Goal: Task Accomplishment & Management: Use online tool/utility

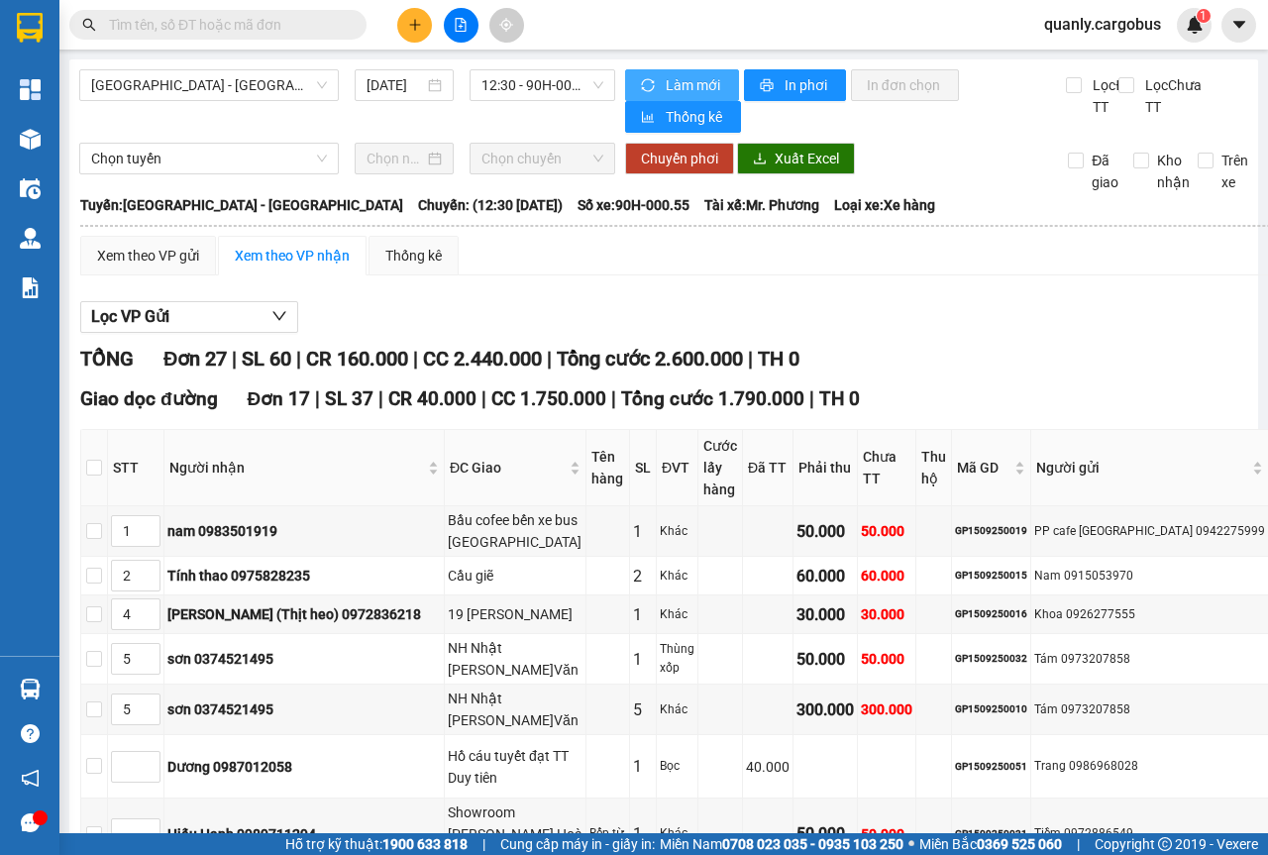
click at [667, 84] on span "Làm mới" at bounding box center [693, 85] width 57 height 22
type input "5"
type input "4"
type input "9"
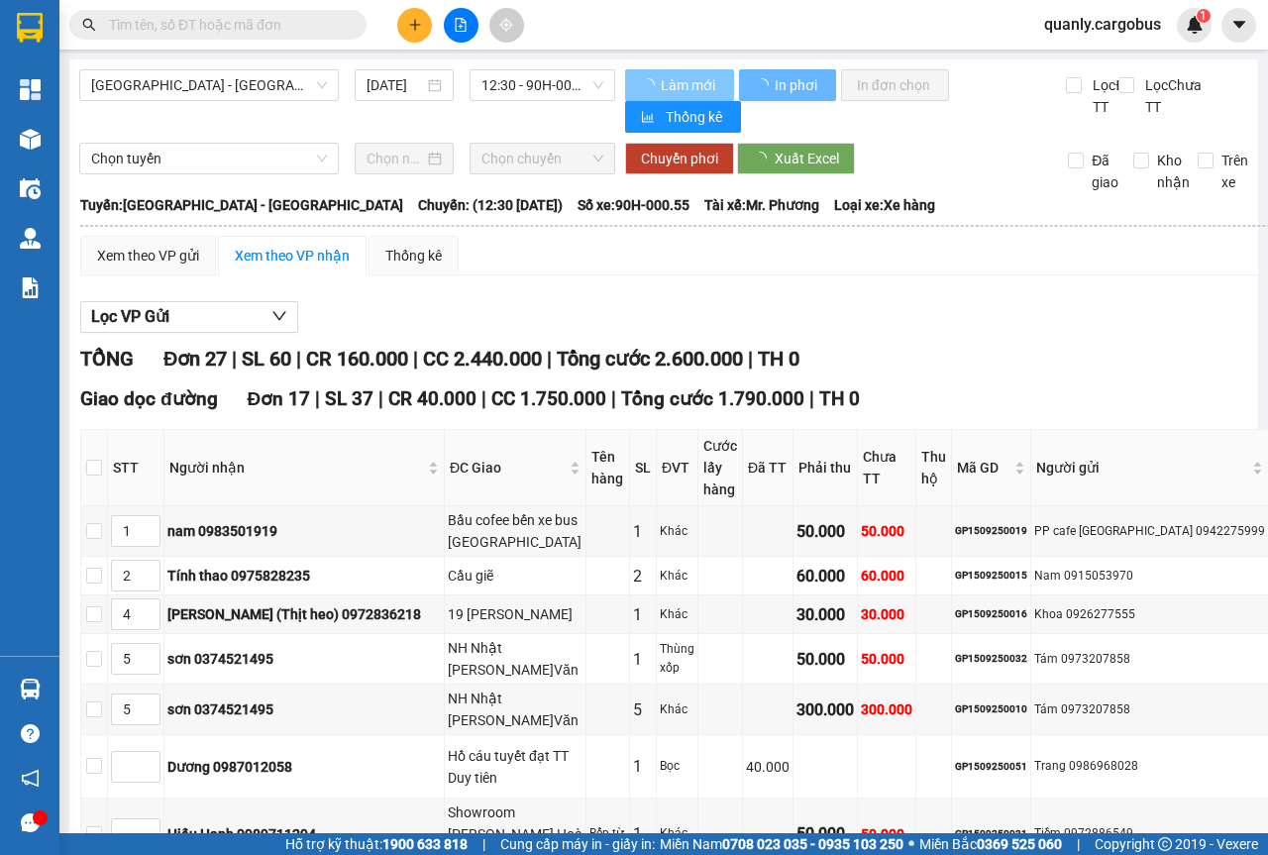
type input "5"
type input "7"
type input "5"
type input "7"
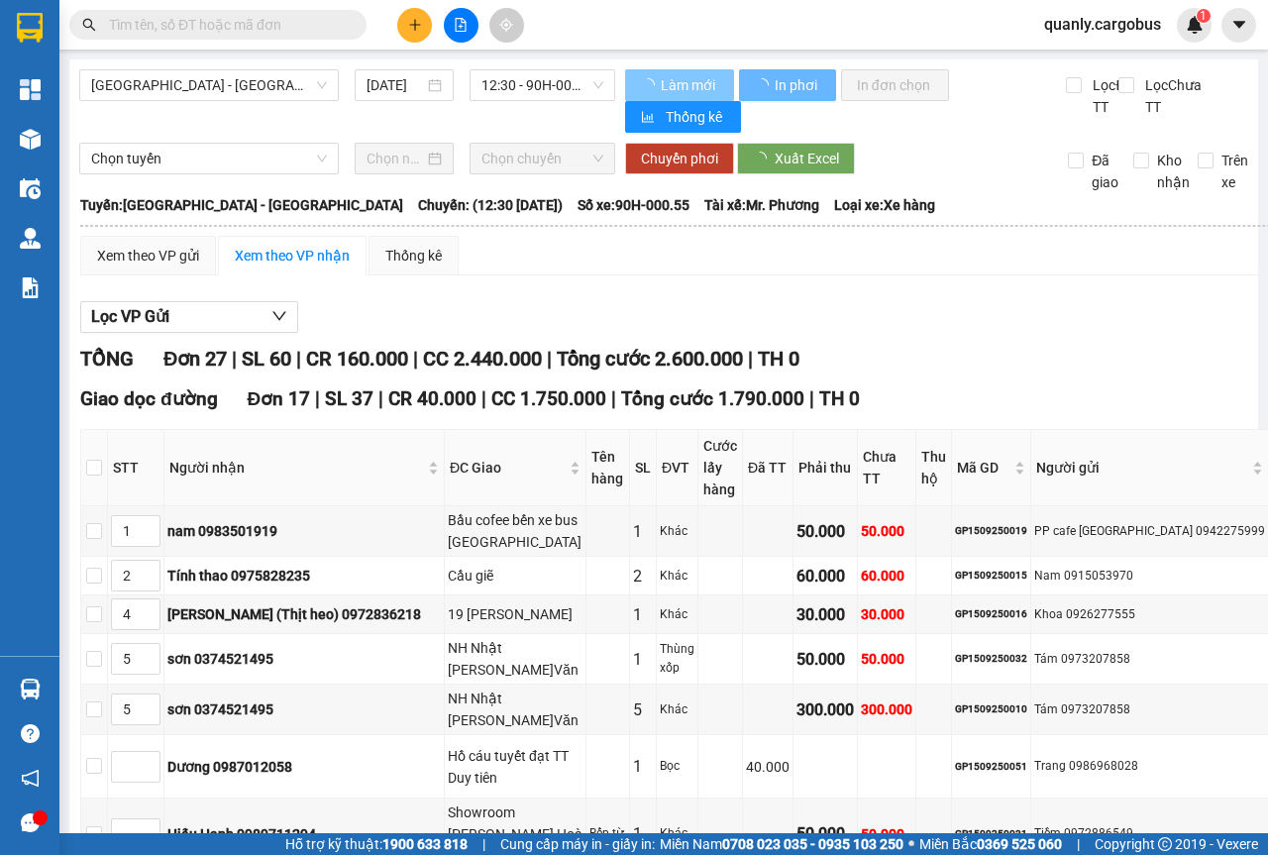
type input "3"
type input "10"
type input "5"
type input "2"
type input "4"
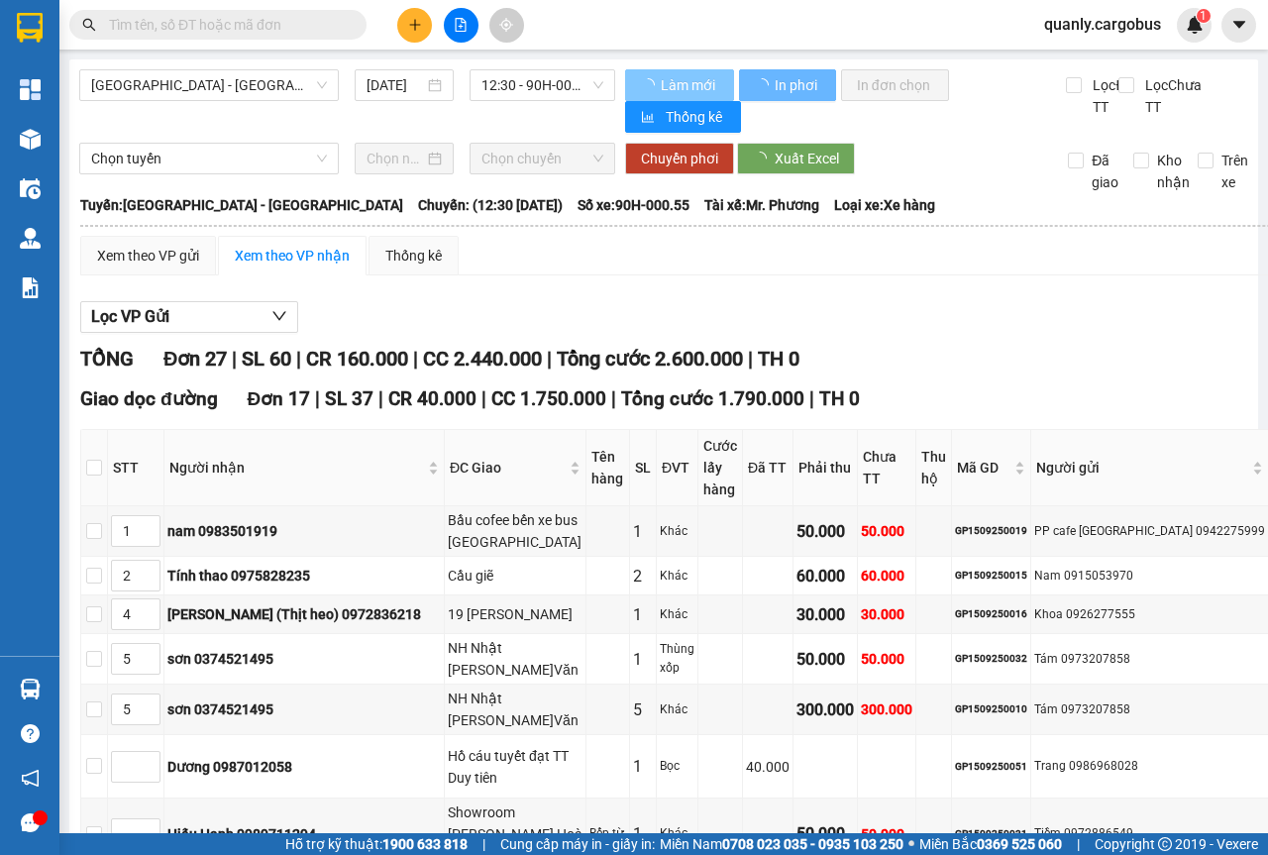
type input "6"
type input "2"
type input "5"
type input "3"
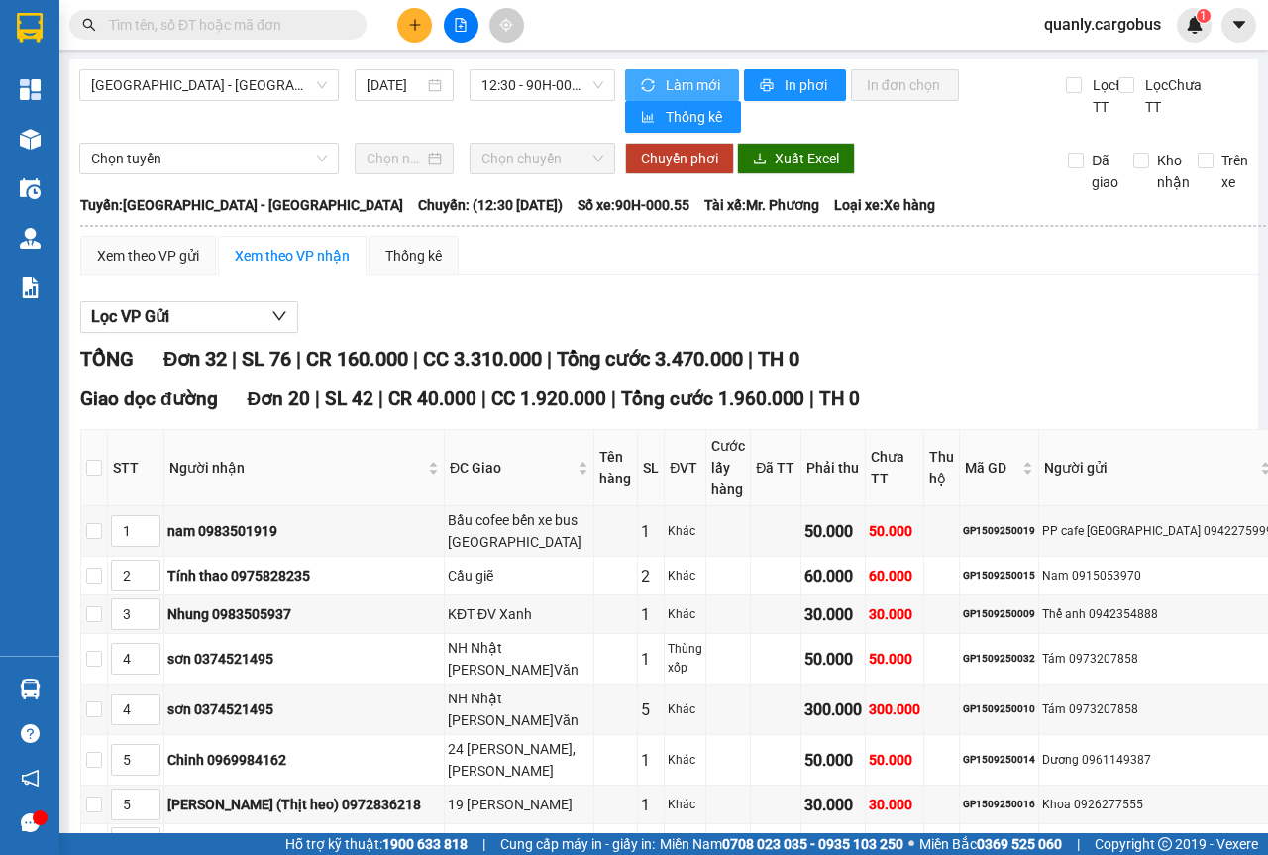
click at [683, 84] on span "Làm mới" at bounding box center [693, 85] width 57 height 22
drag, startPoint x: 322, startPoint y: 81, endPoint x: 297, endPoint y: 99, distance: 30.5
click at [321, 81] on span "[GEOGRAPHIC_DATA] - [GEOGRAPHIC_DATA]" at bounding box center [209, 85] width 236 height 30
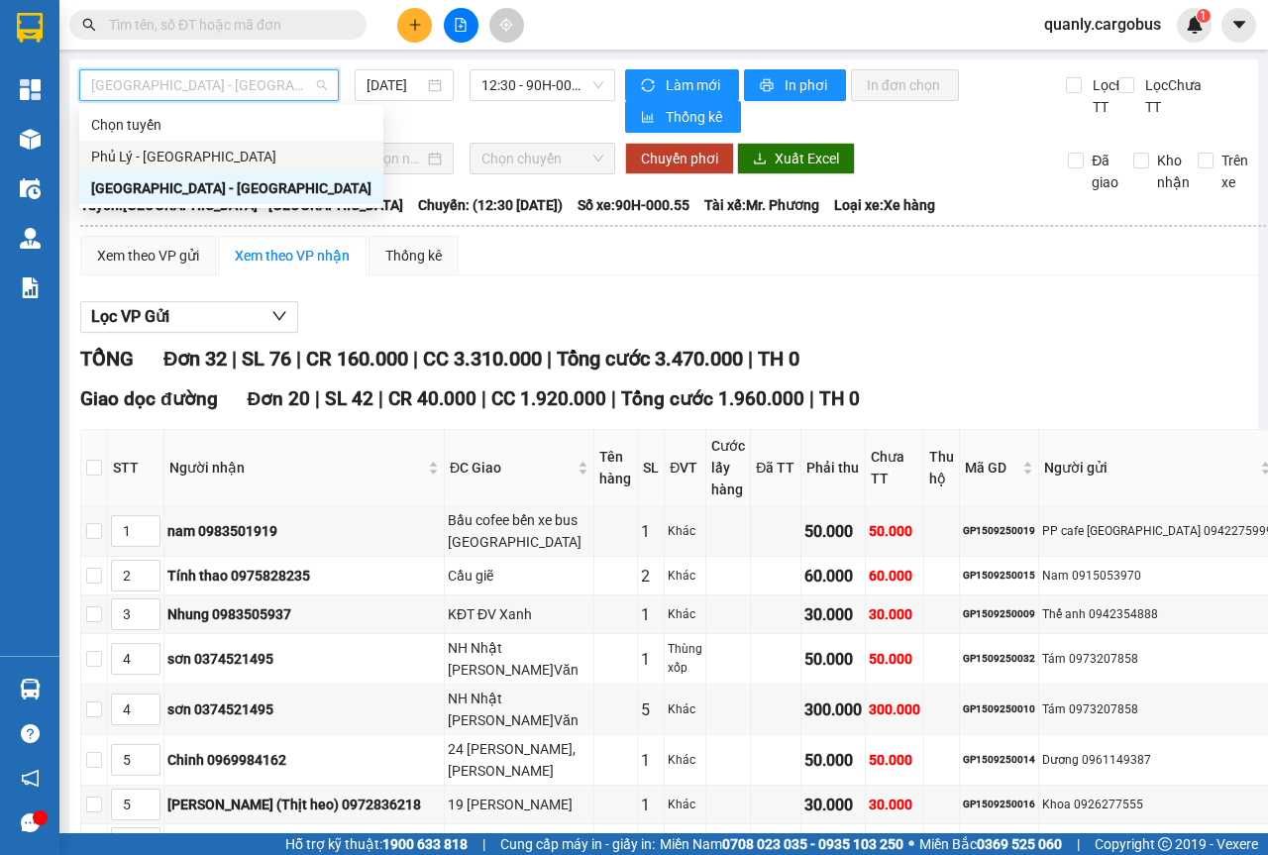
click at [124, 155] on div "Phủ Lý - [GEOGRAPHIC_DATA]" at bounding box center [231, 157] width 280 height 22
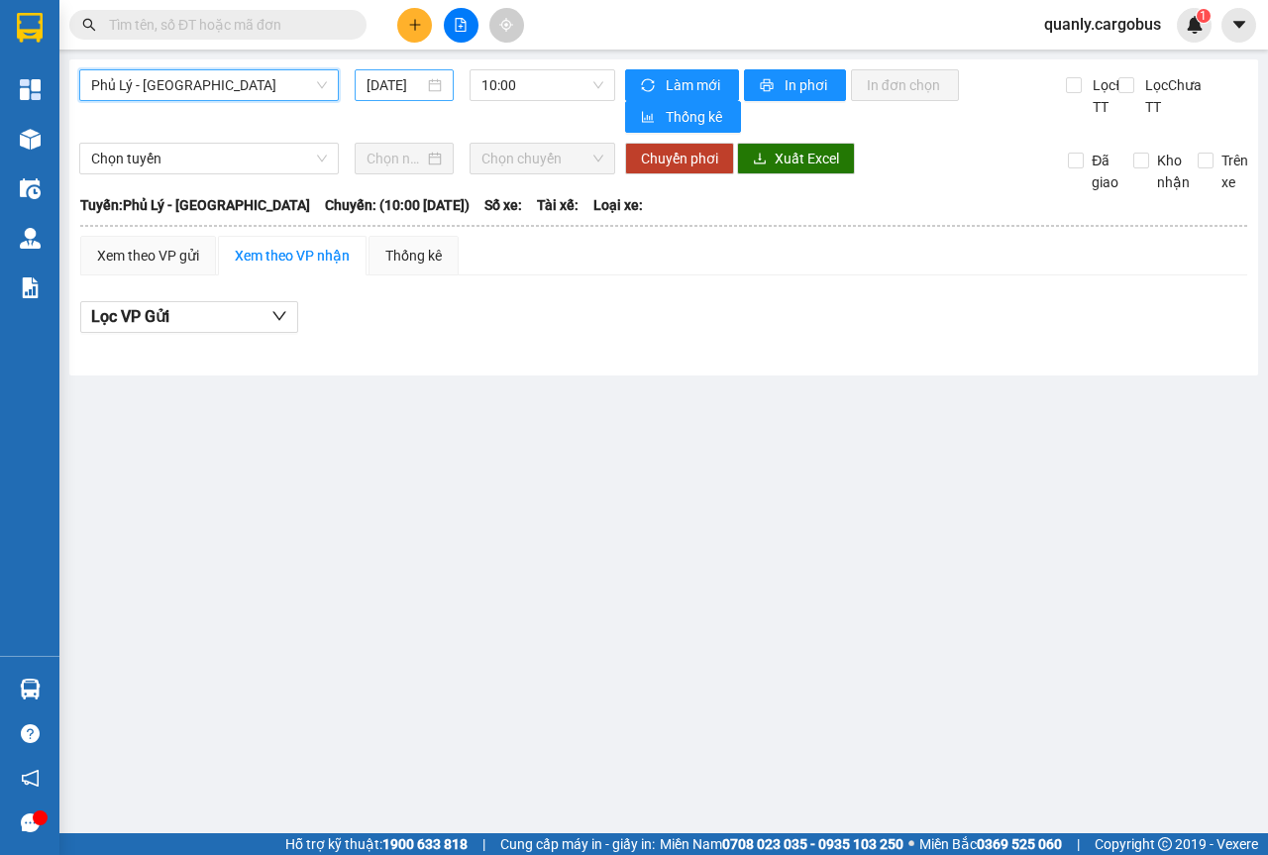
click at [439, 83] on div "[DATE]" at bounding box center [403, 85] width 75 height 22
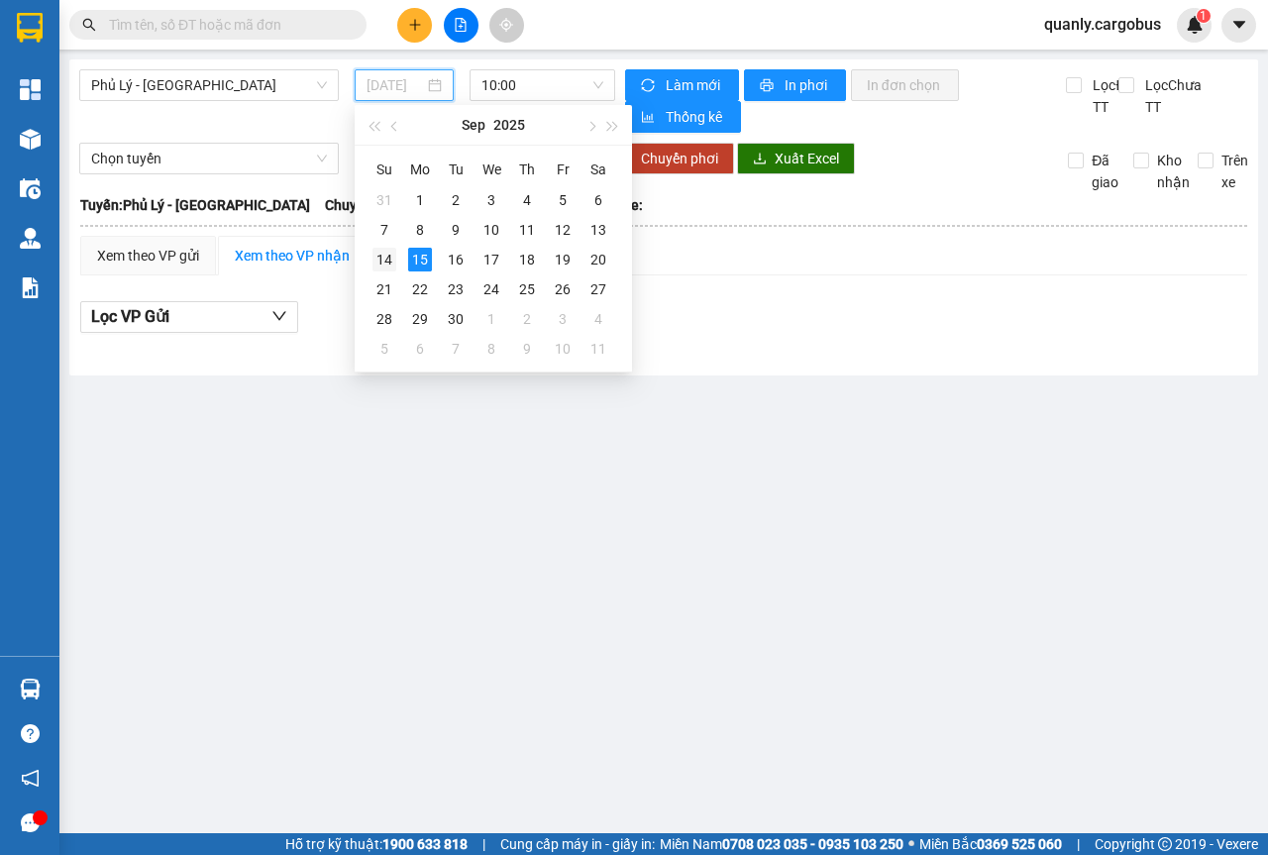
click at [389, 259] on div "14" at bounding box center [384, 260] width 24 height 24
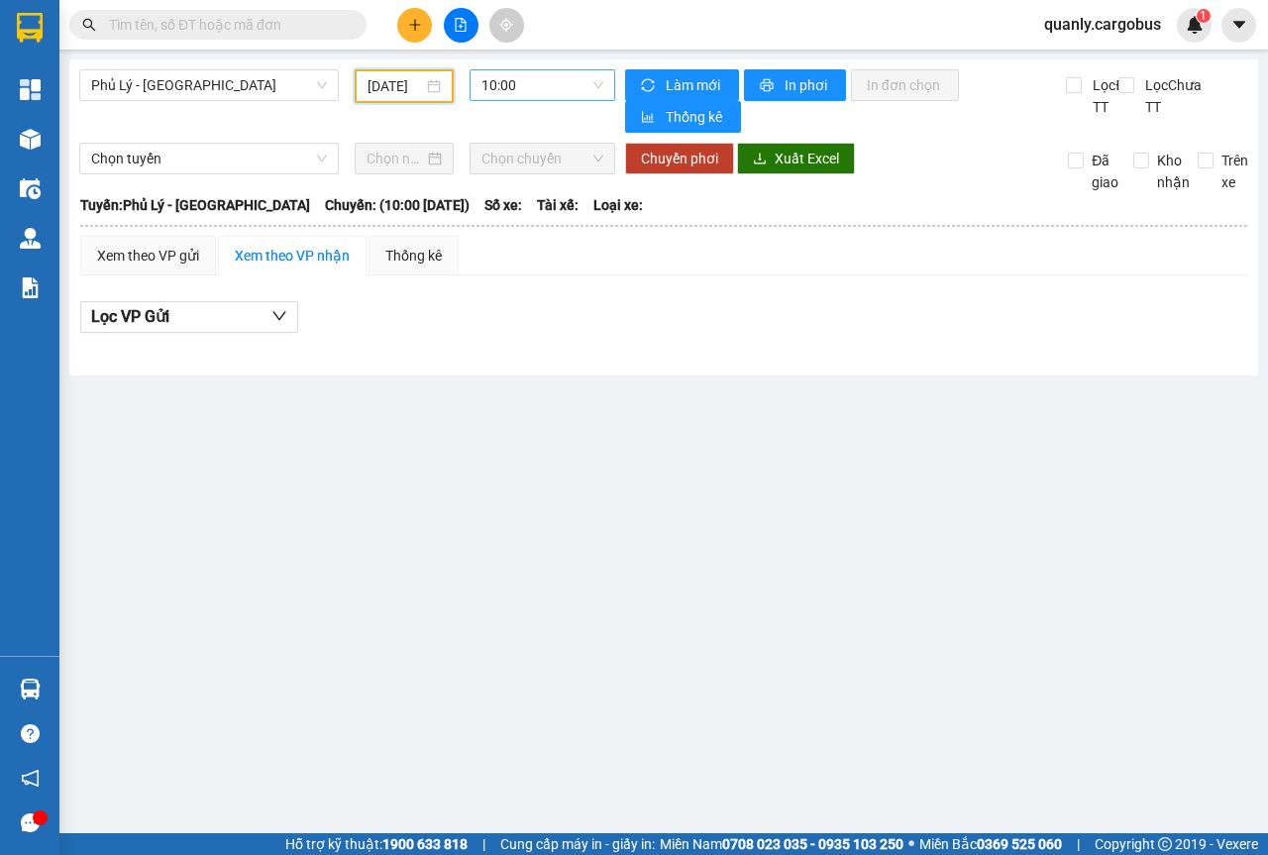
click at [601, 76] on span "10:00" at bounding box center [541, 85] width 121 height 30
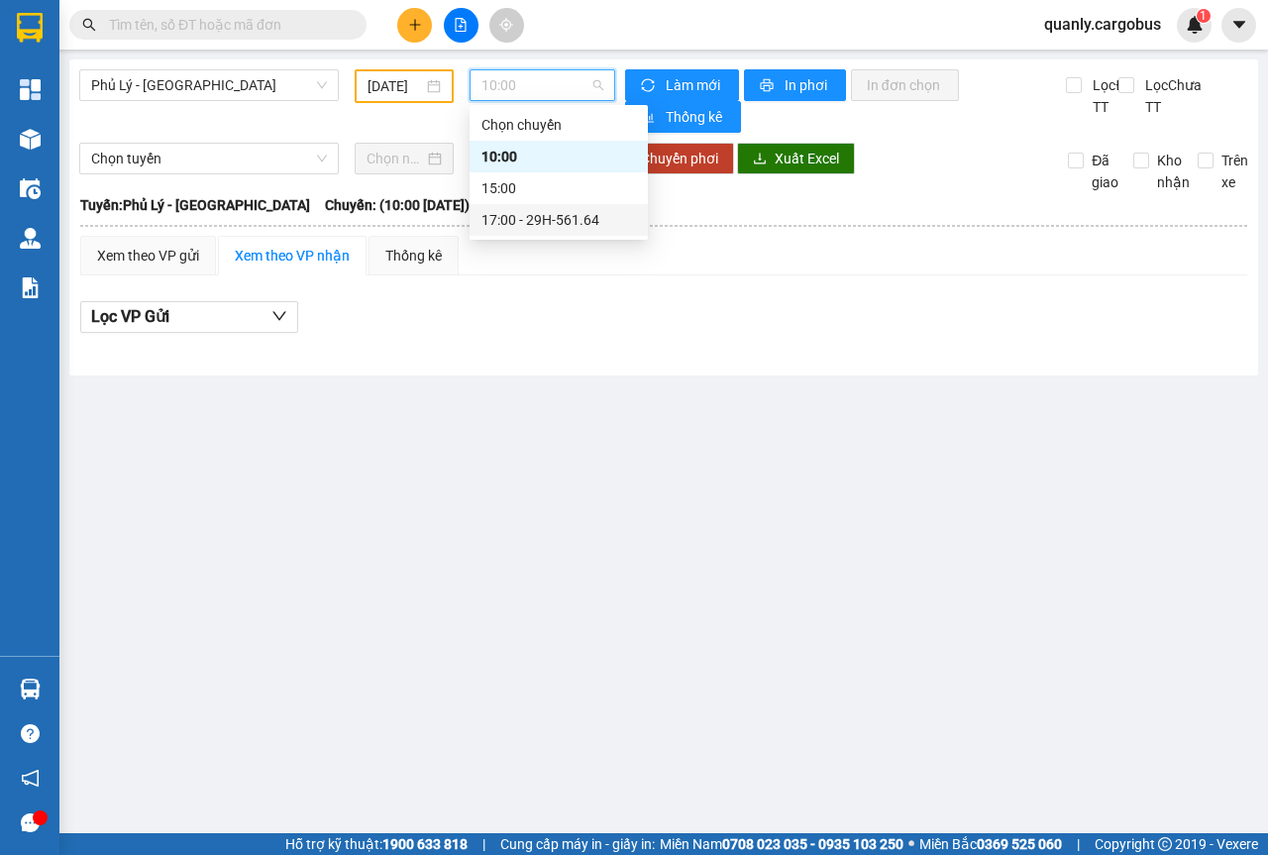
click at [552, 219] on div "17:00 - 29H-561.64" at bounding box center [558, 220] width 154 height 22
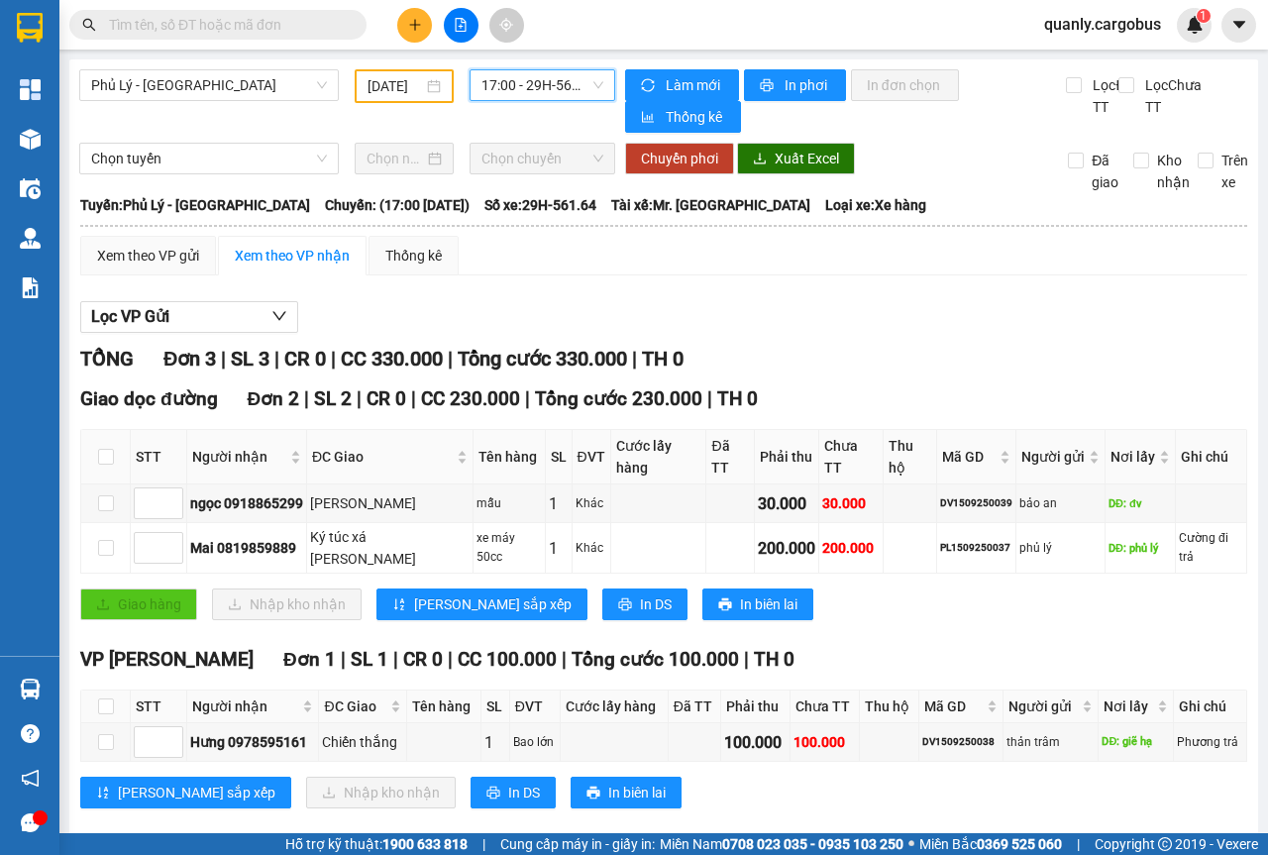
click at [436, 88] on div "[DATE]" at bounding box center [404, 86] width 99 height 34
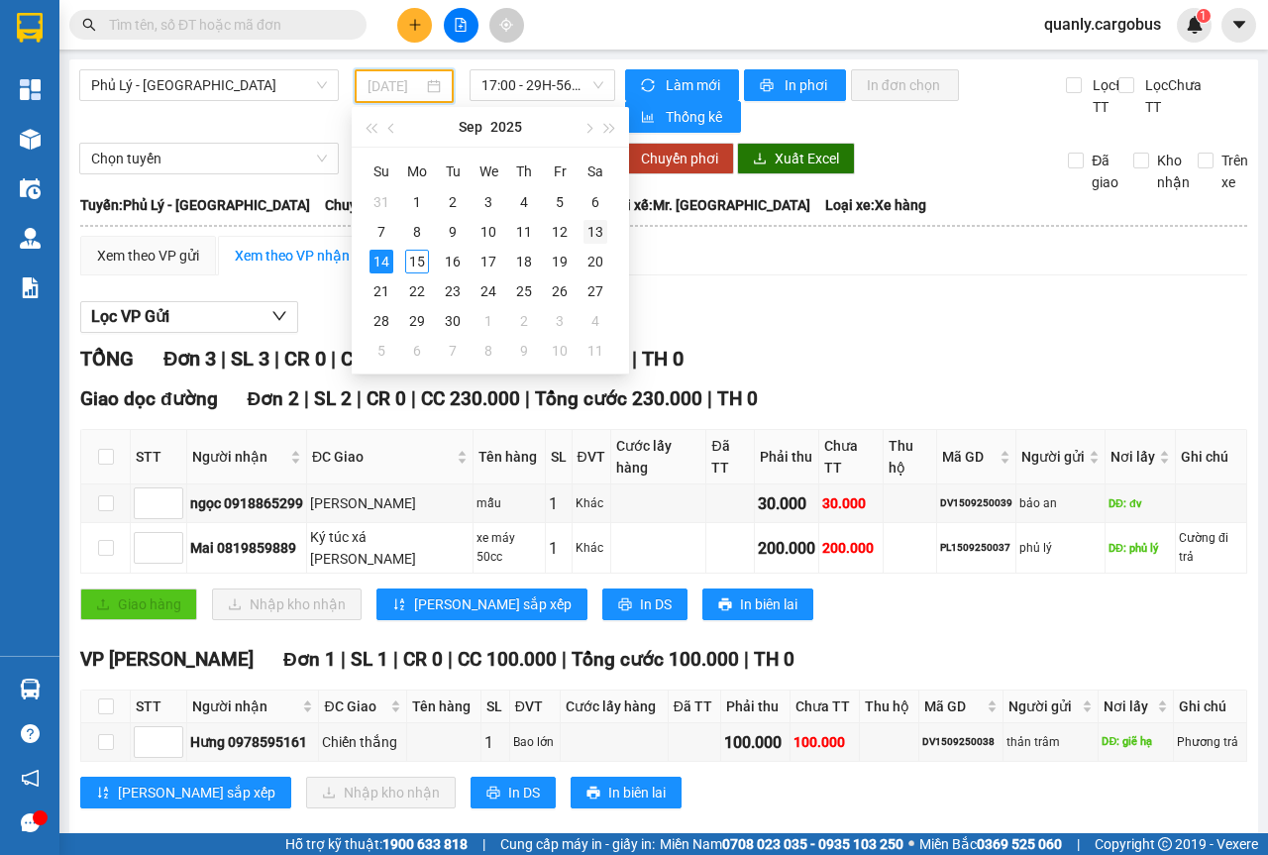
click at [596, 231] on div "13" at bounding box center [595, 232] width 24 height 24
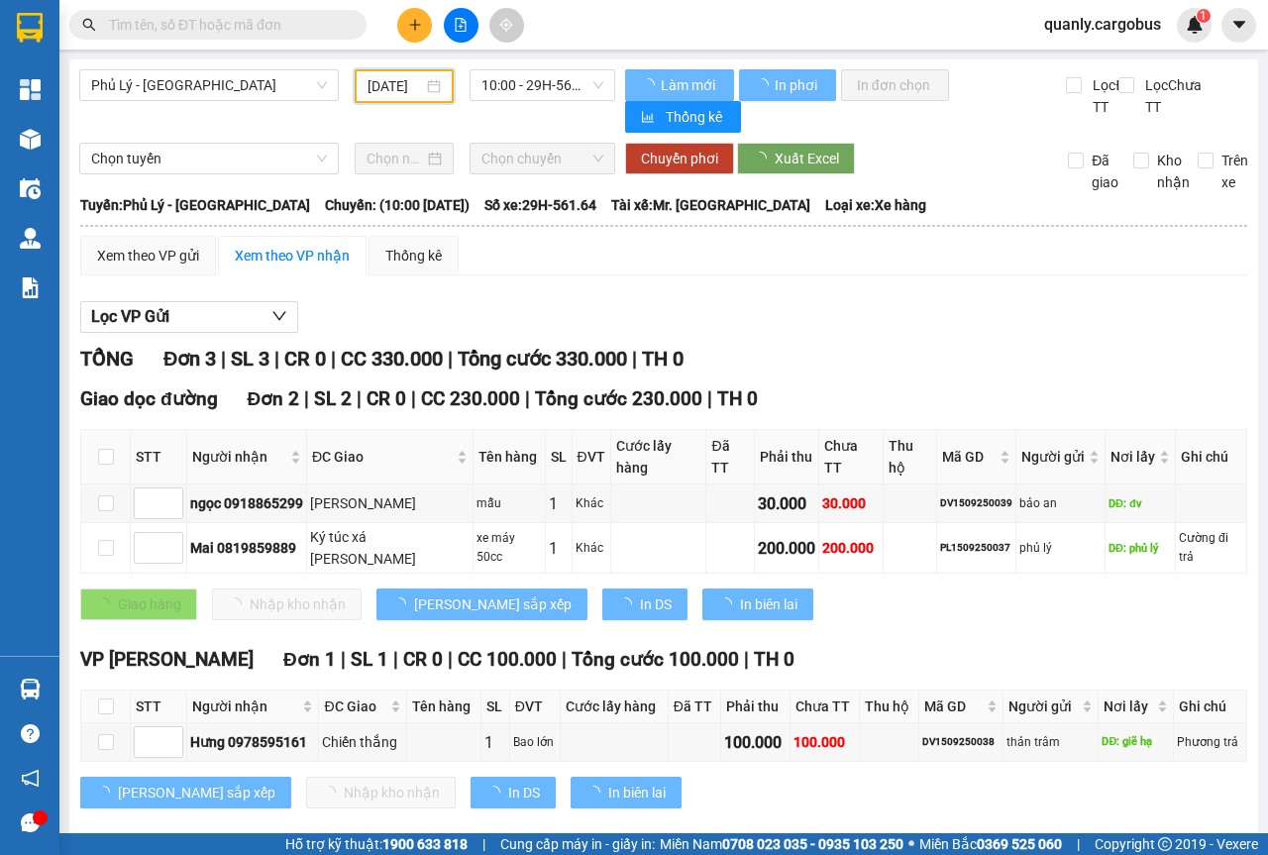
scroll to position [0, 15]
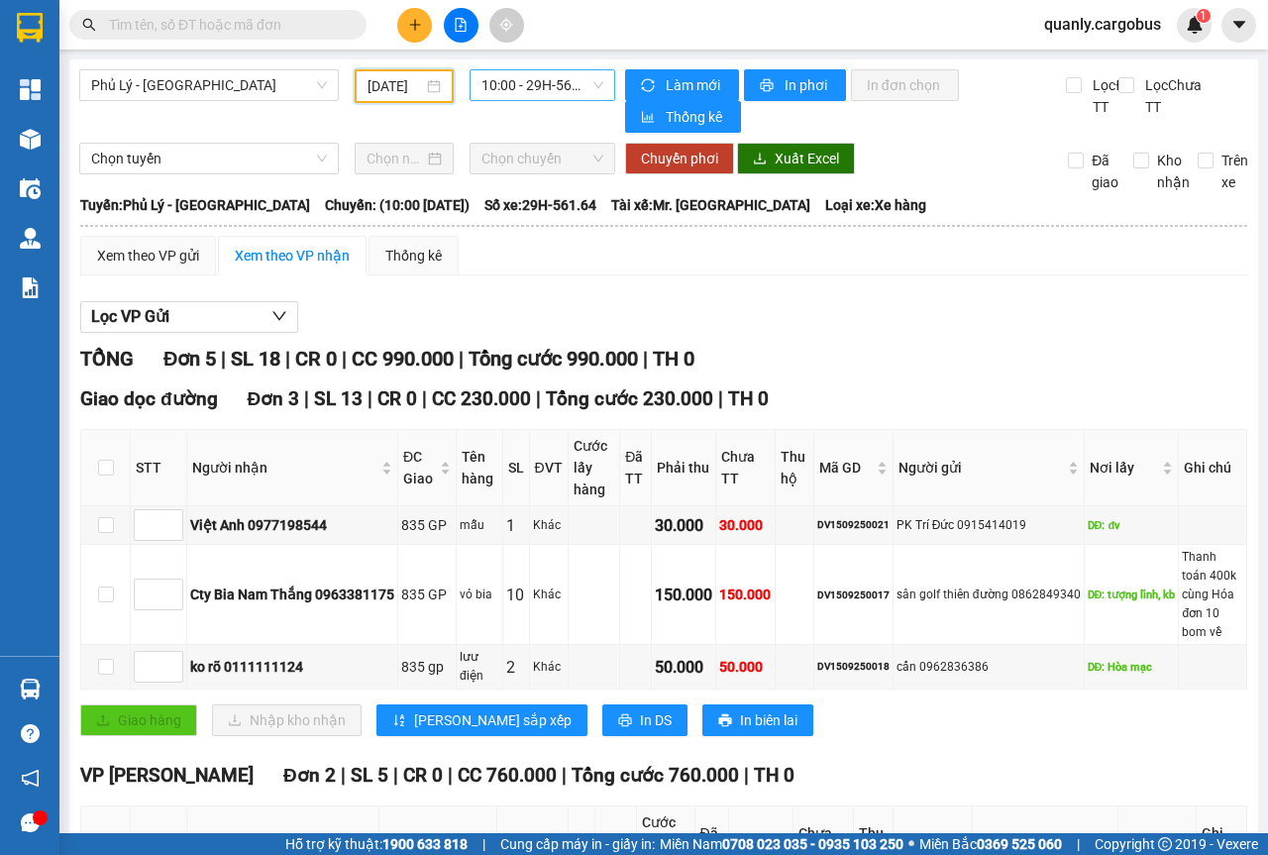
click at [592, 84] on span "10:00 - 29H-561.64" at bounding box center [541, 85] width 121 height 30
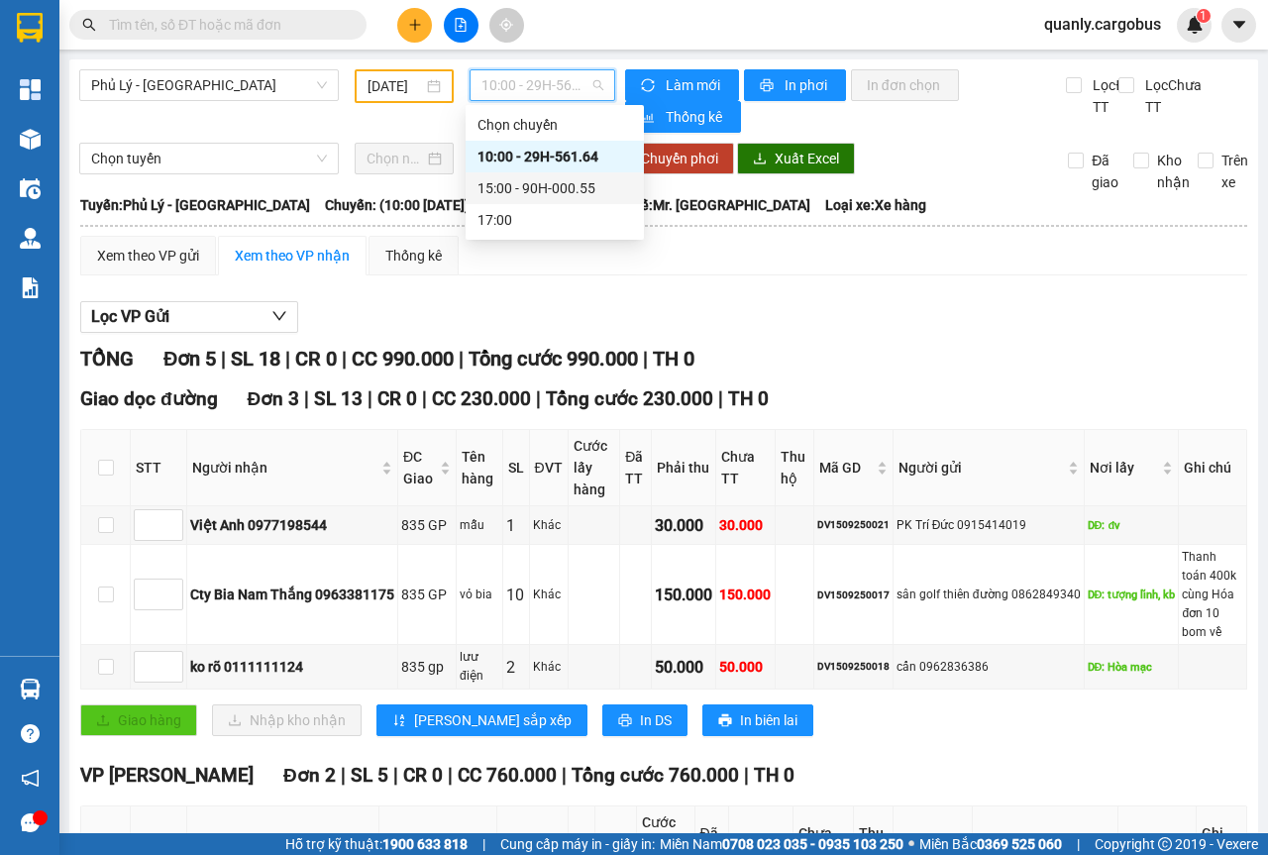
click at [559, 192] on div "15:00 - 90H-000.55" at bounding box center [554, 188] width 154 height 22
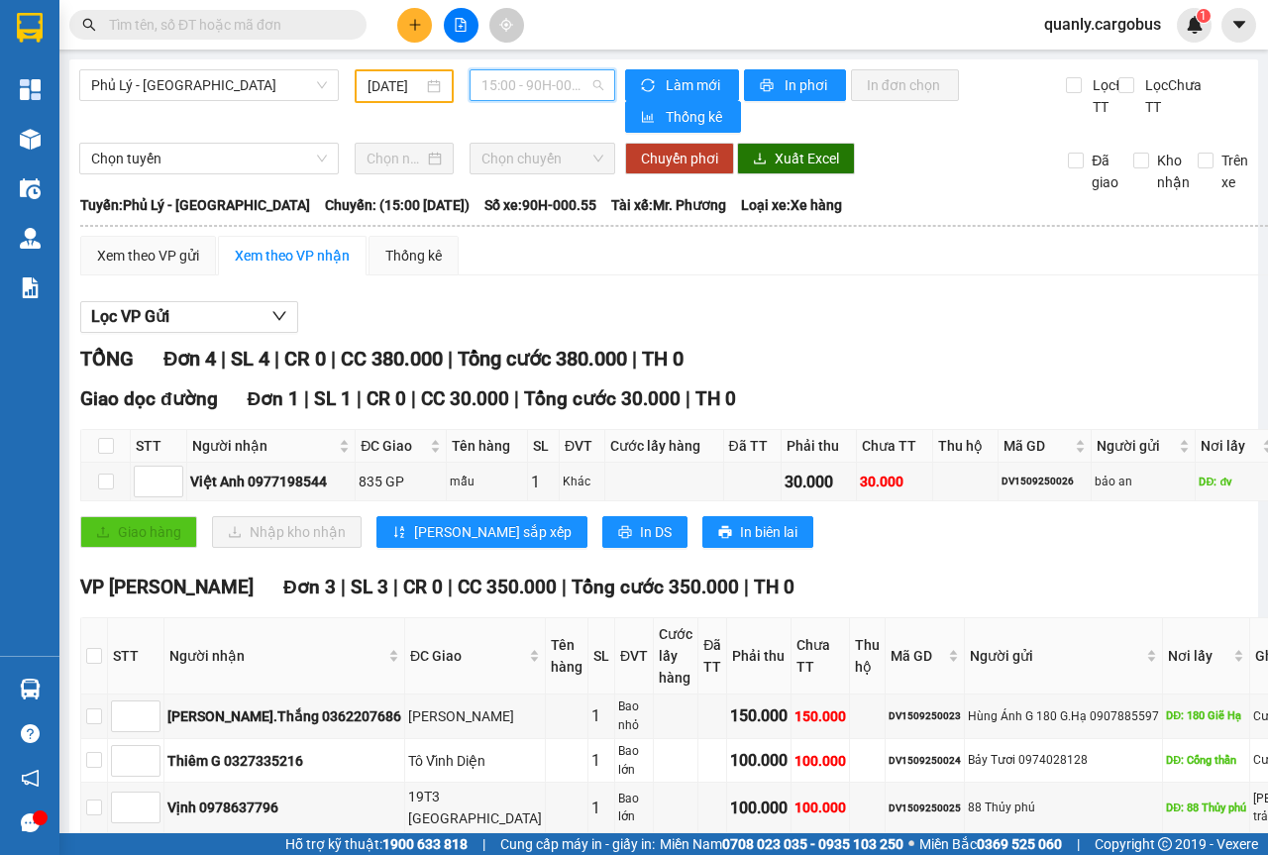
click at [588, 81] on span "15:00 - 90H-000.55" at bounding box center [541, 85] width 121 height 30
click at [488, 220] on div "17:00" at bounding box center [554, 220] width 154 height 22
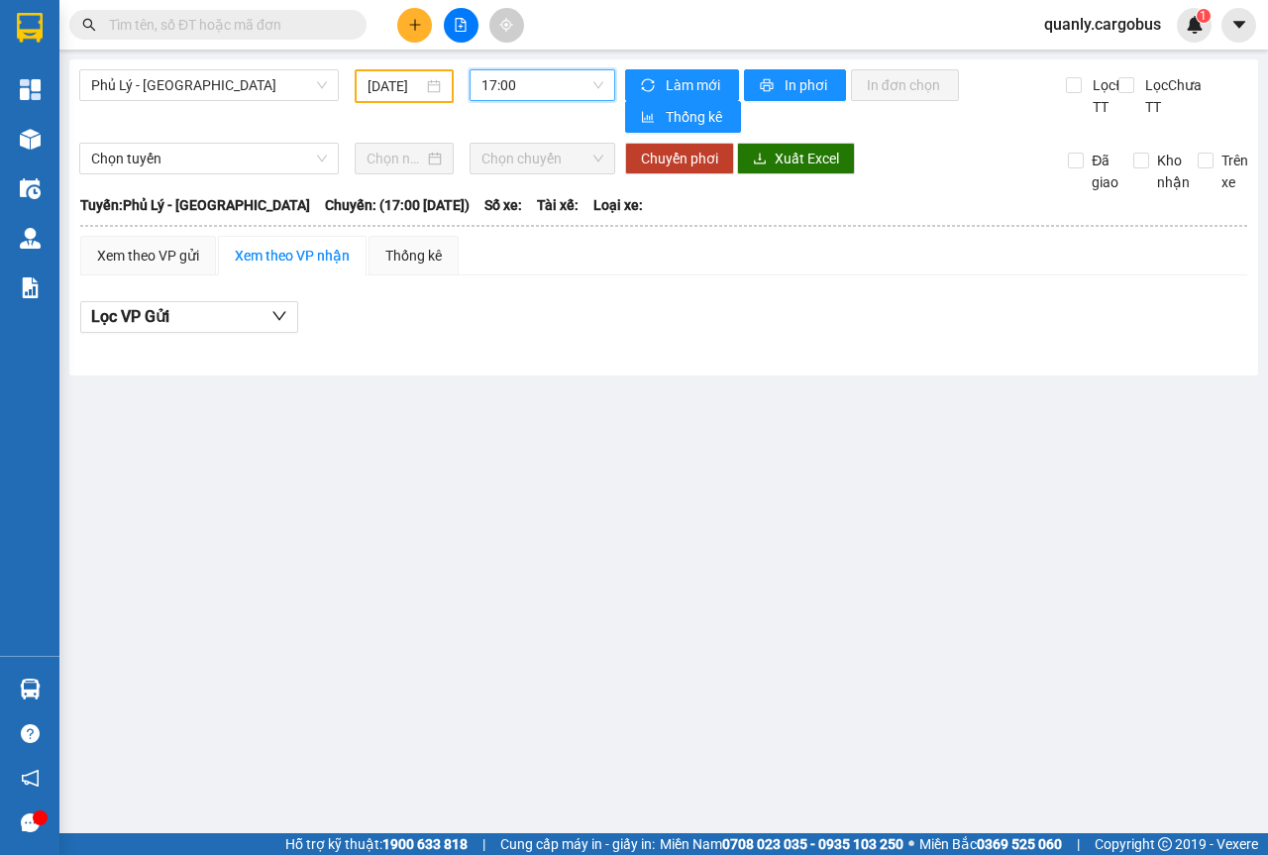
click at [439, 88] on div "[DATE]" at bounding box center [403, 86] width 73 height 22
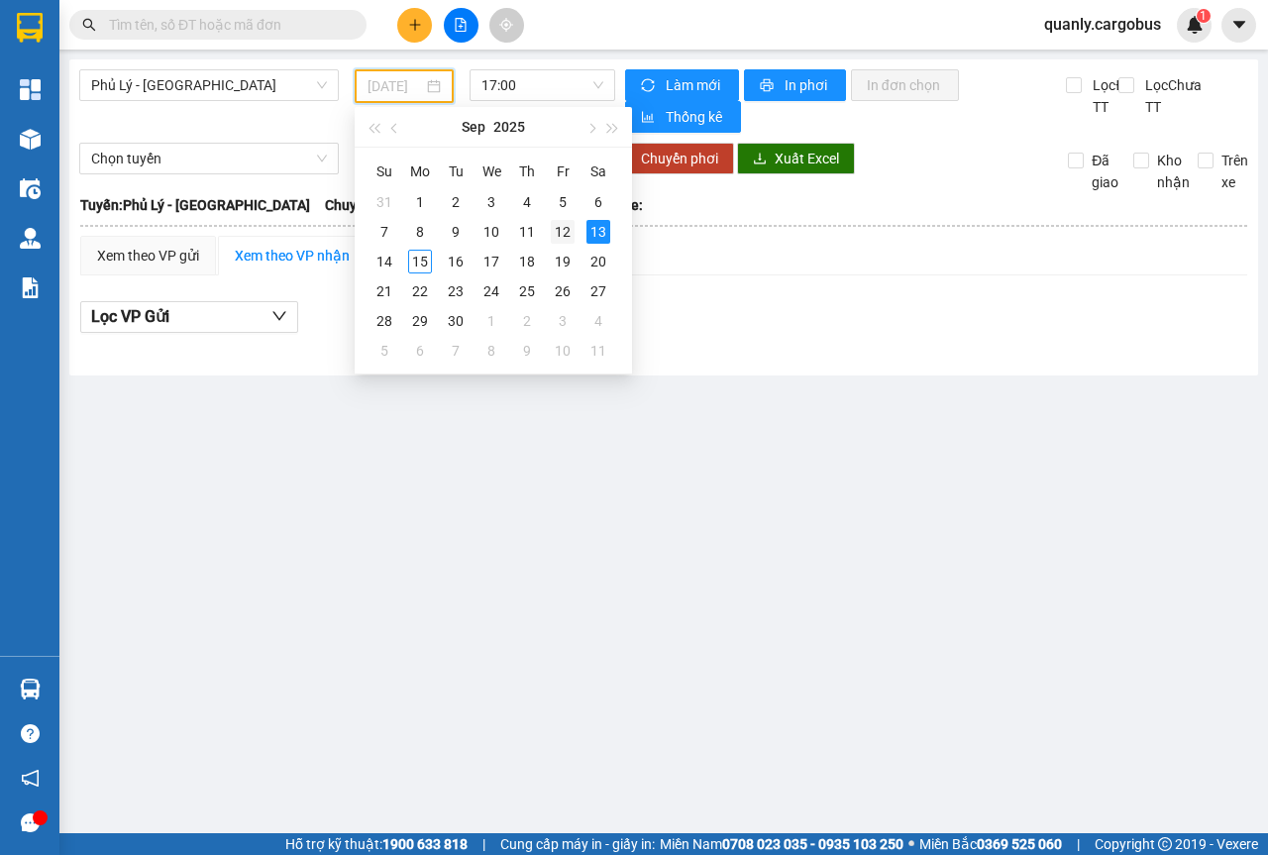
click at [563, 237] on div "12" at bounding box center [563, 232] width 24 height 24
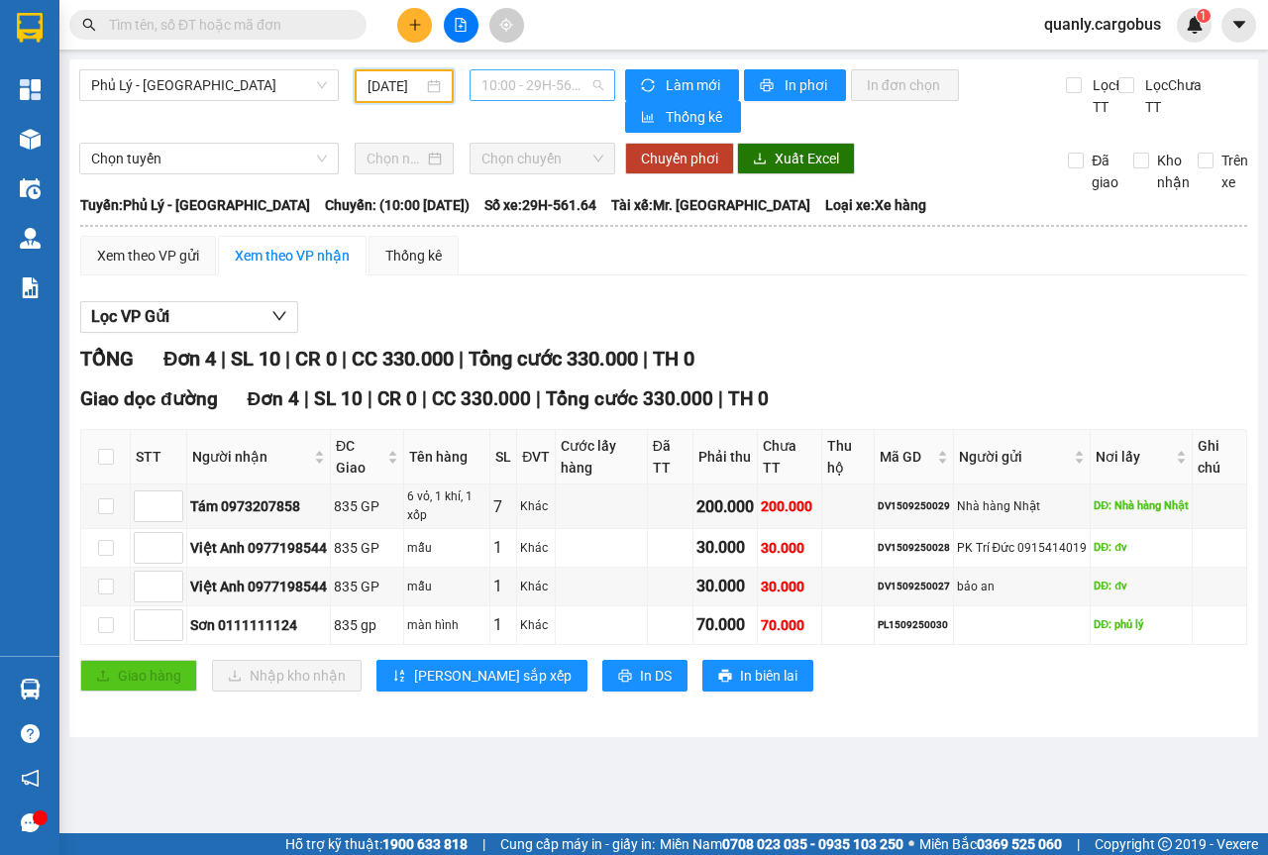
click at [597, 84] on span "10:00 - 29H-561.64" at bounding box center [541, 85] width 121 height 30
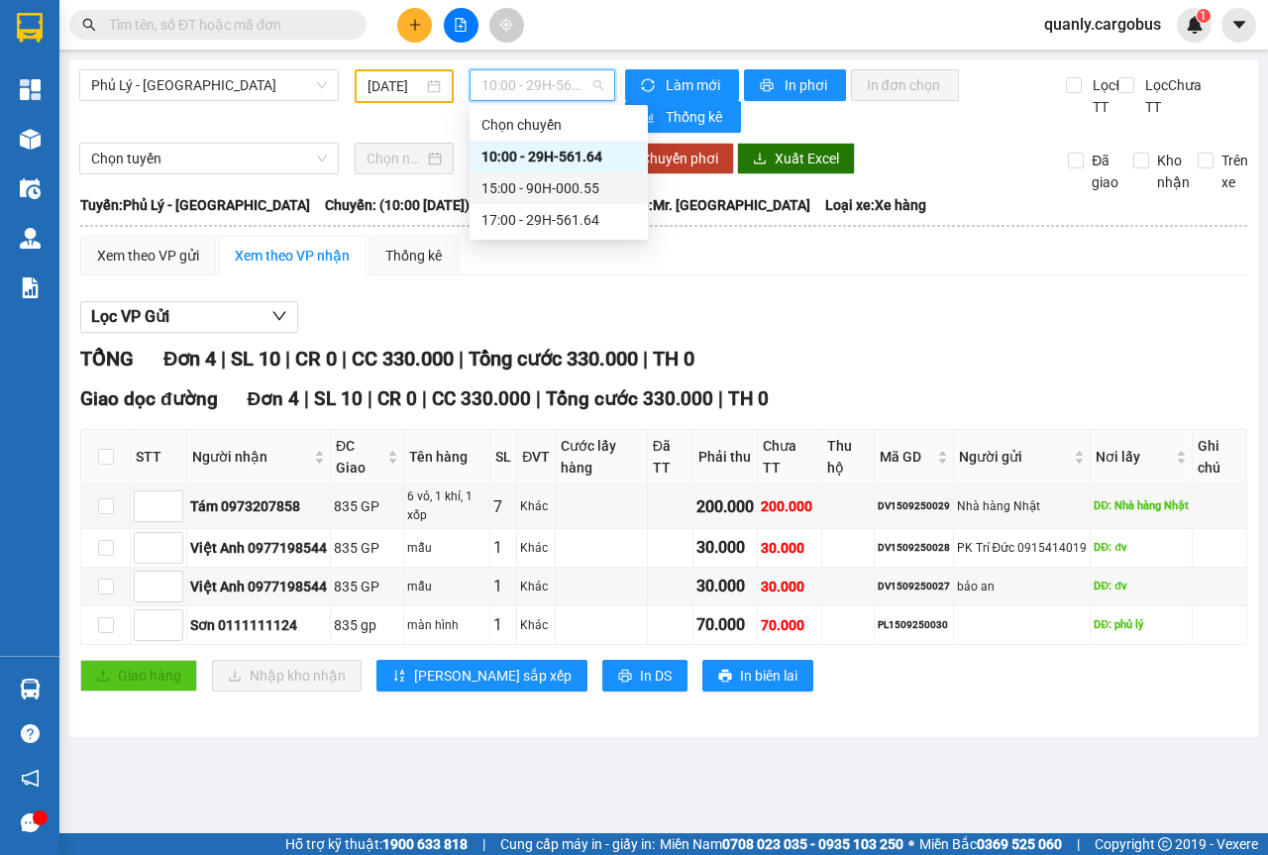
click at [554, 191] on div "15:00 - 90H-000.55" at bounding box center [558, 188] width 154 height 22
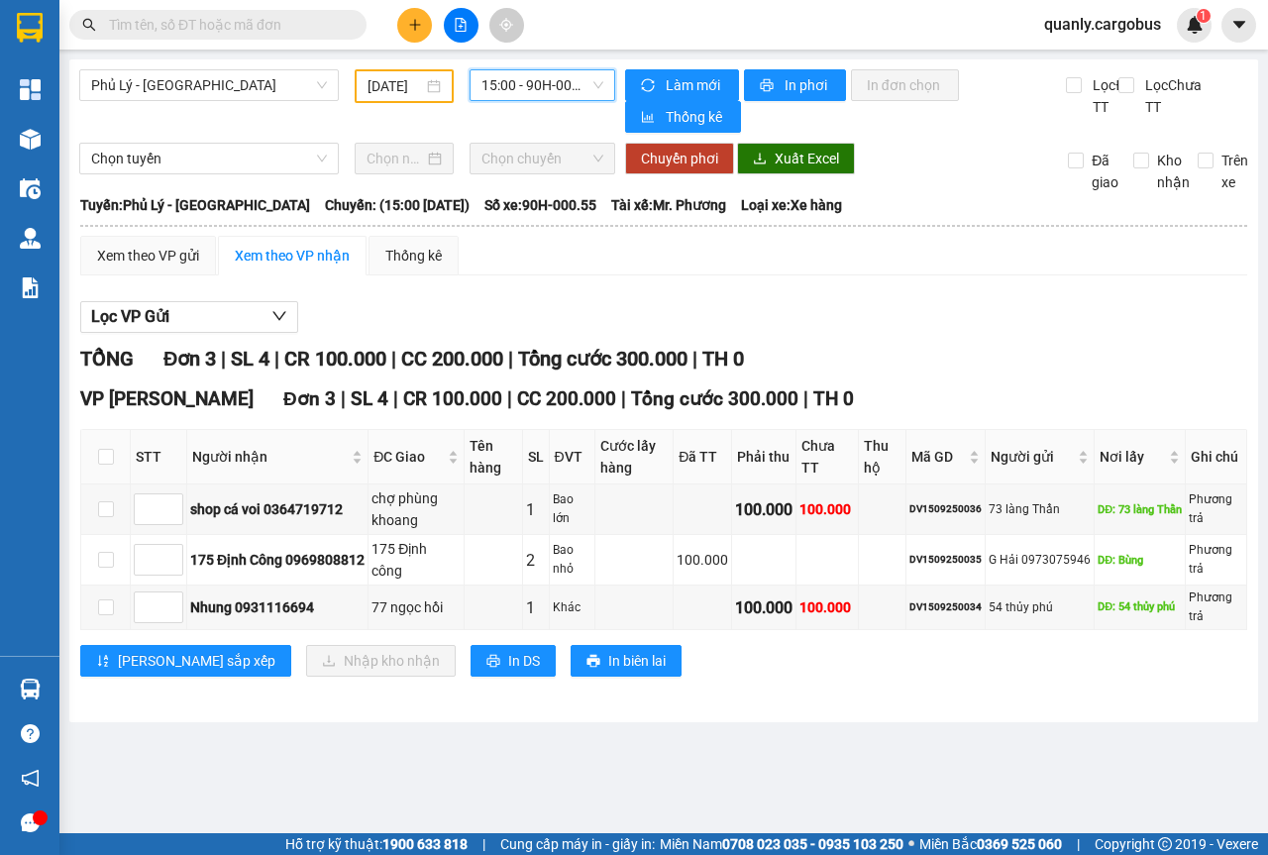
click at [591, 88] on span "15:00 - 90H-000.55" at bounding box center [541, 85] width 121 height 30
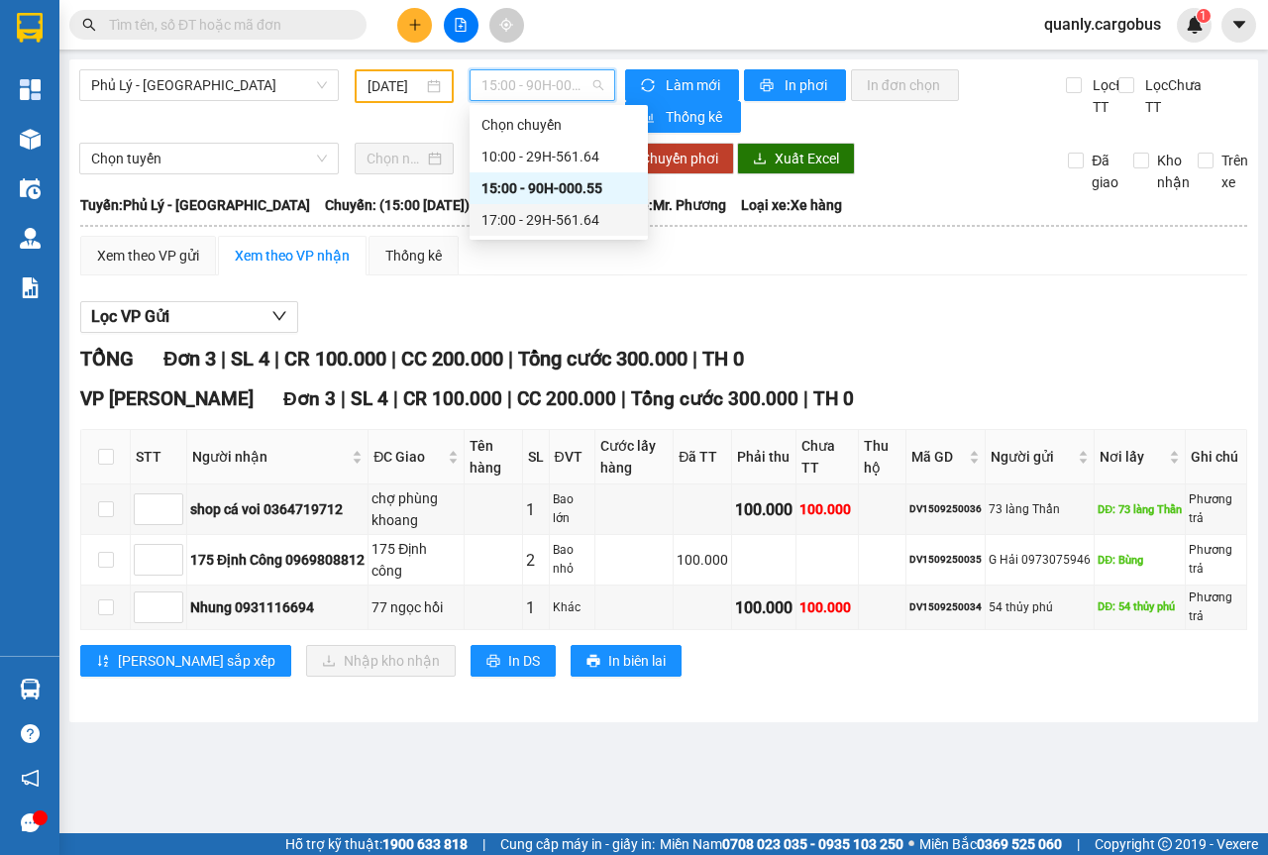
click at [534, 218] on div "17:00 - 29H-561.64" at bounding box center [558, 220] width 154 height 22
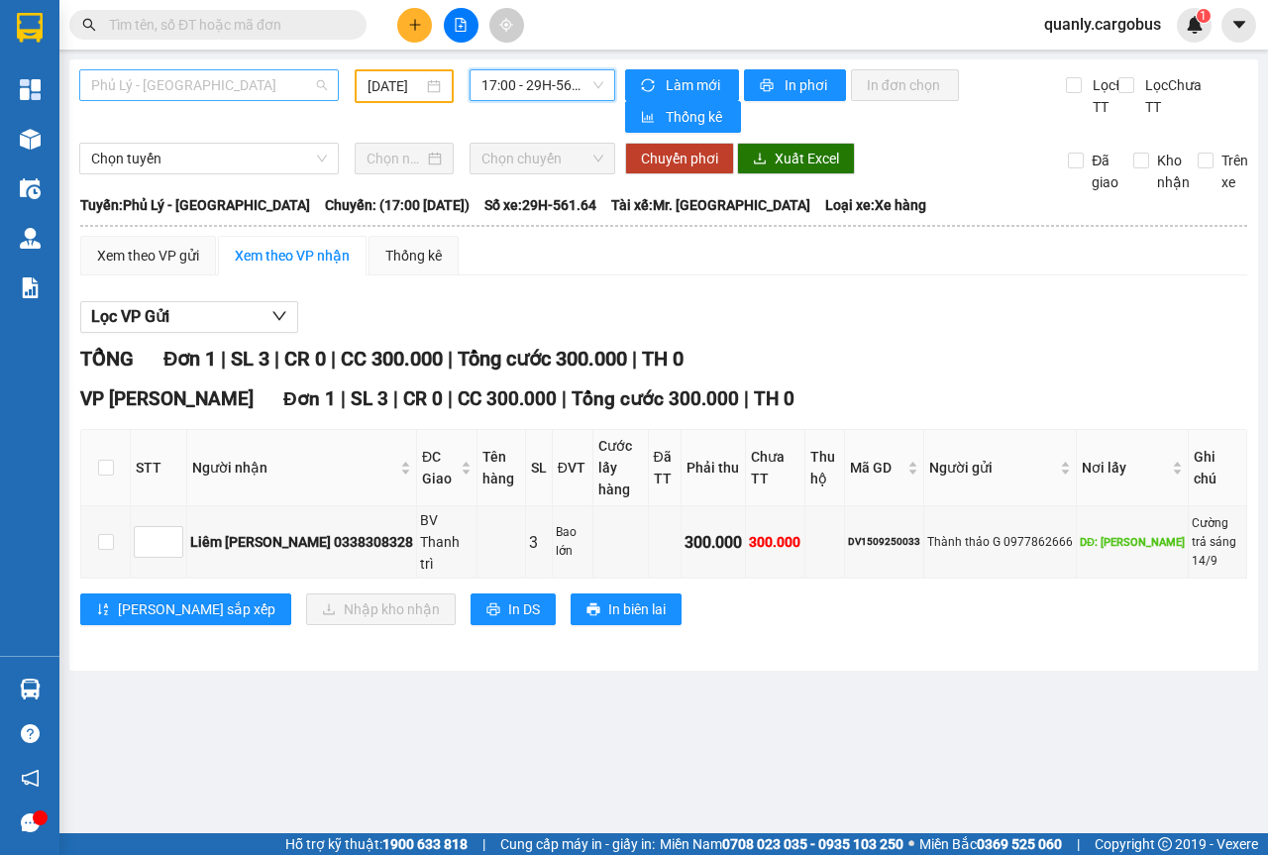
click at [320, 88] on span "Phủ Lý - [GEOGRAPHIC_DATA]" at bounding box center [209, 85] width 236 height 30
click at [607, 81] on div "17:00 - 29H-561.64" at bounding box center [541, 85] width 145 height 32
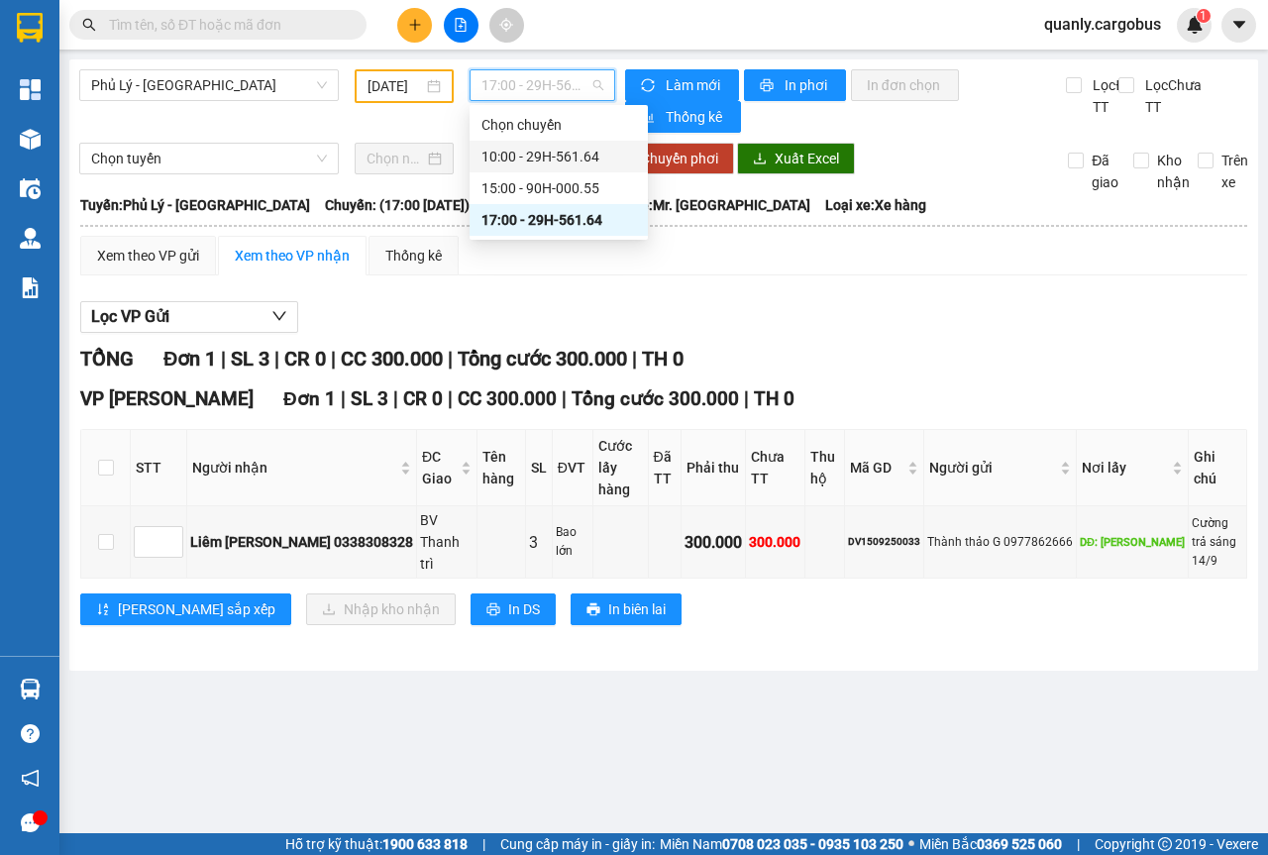
click at [556, 156] on div "10:00 - 29H-561.64" at bounding box center [558, 157] width 154 height 22
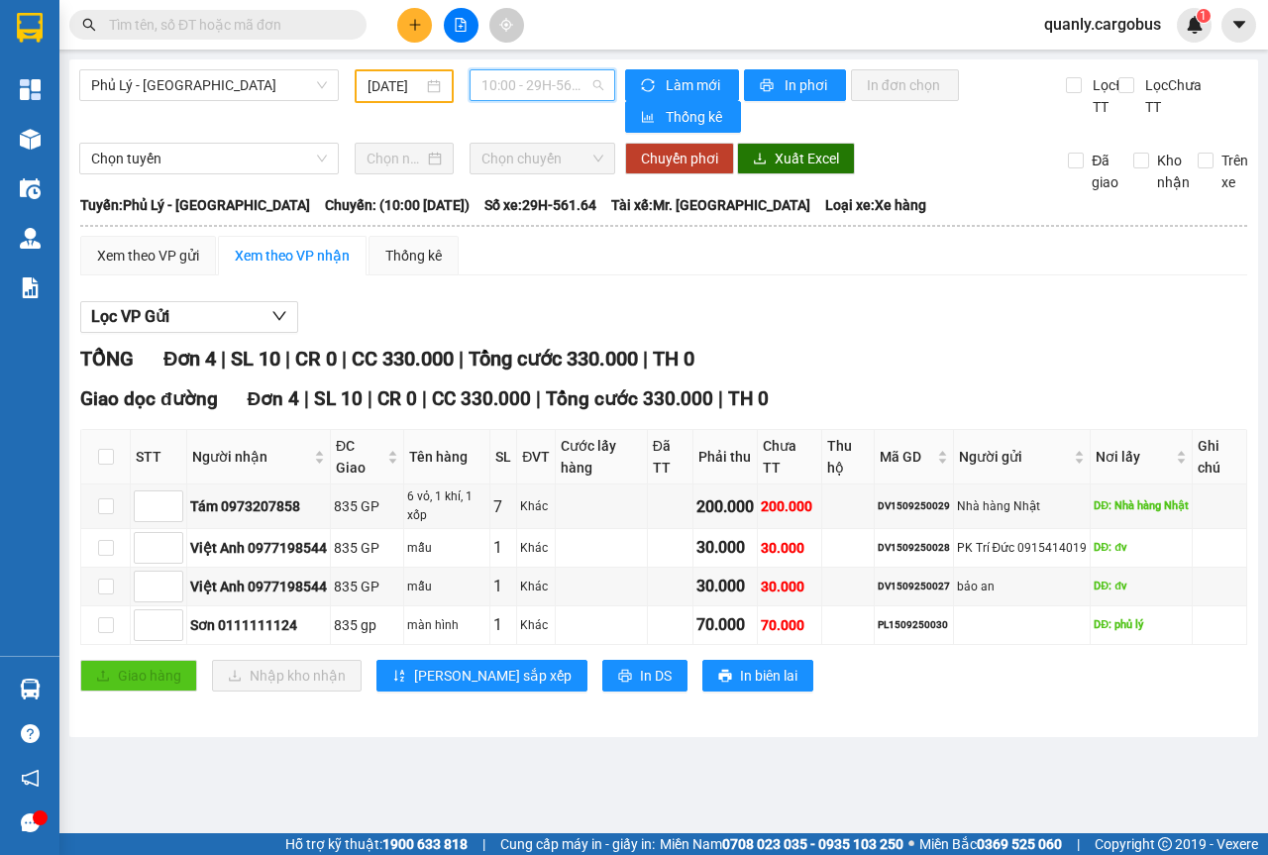
click at [599, 82] on span "10:00 - 29H-561.64" at bounding box center [541, 85] width 121 height 30
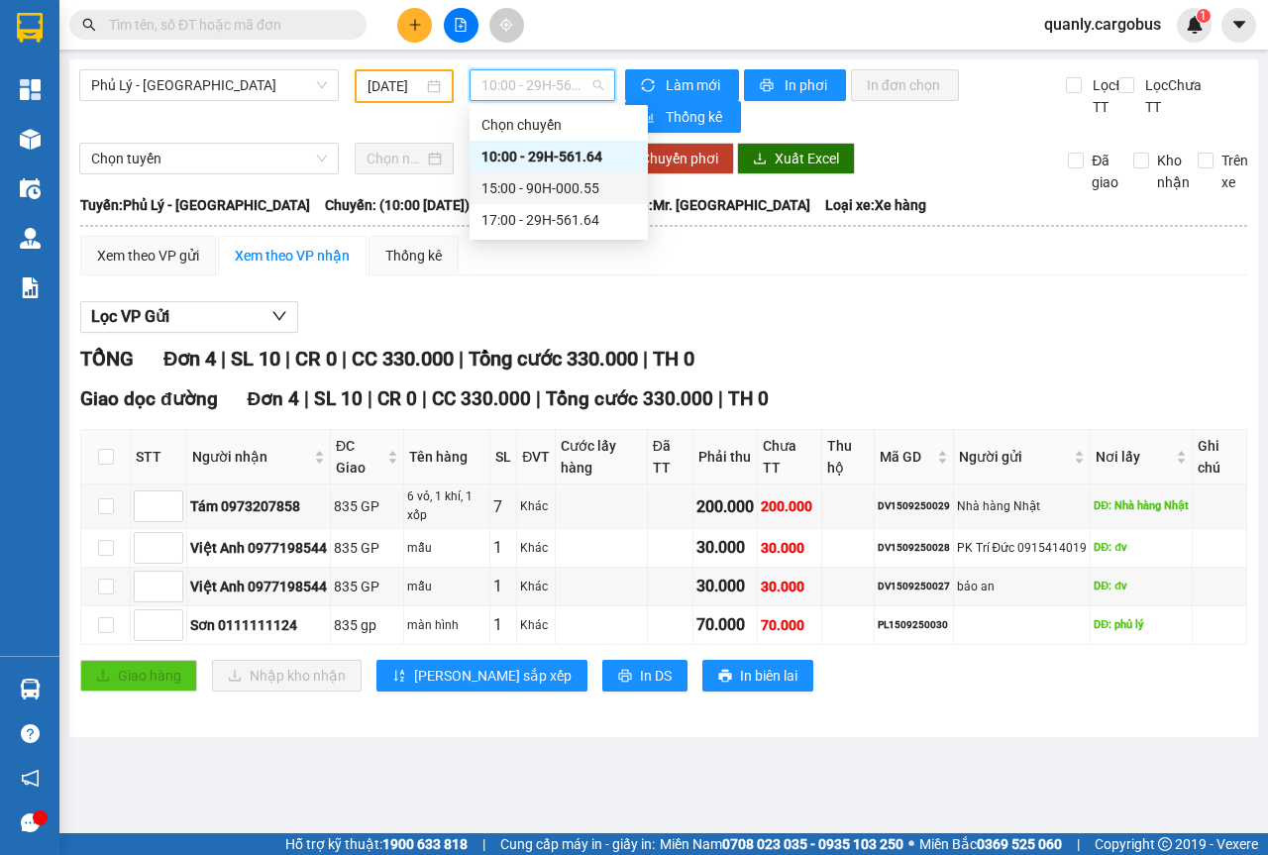
click at [521, 189] on div "15:00 - 90H-000.55" at bounding box center [558, 188] width 154 height 22
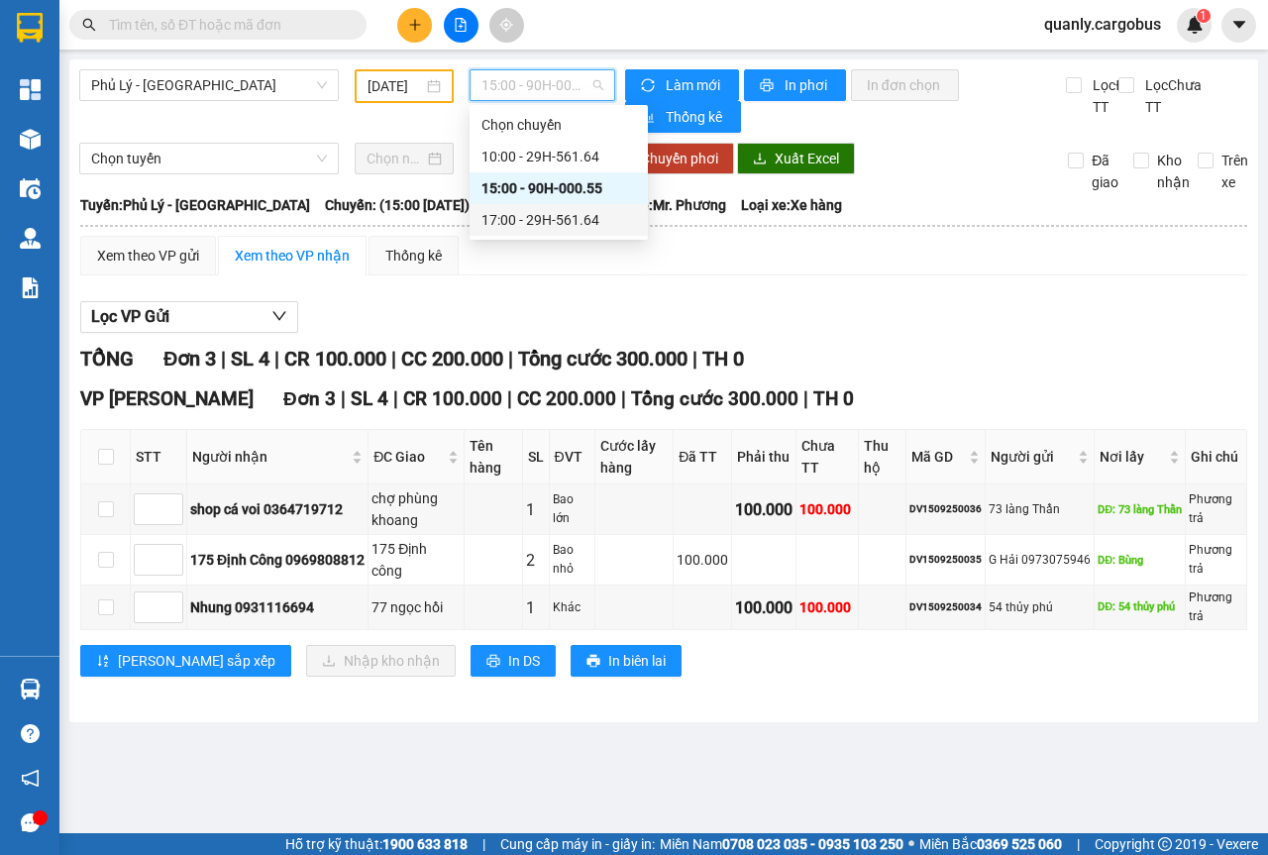
click at [578, 220] on div "17:00 - 29H-561.64" at bounding box center [558, 220] width 154 height 22
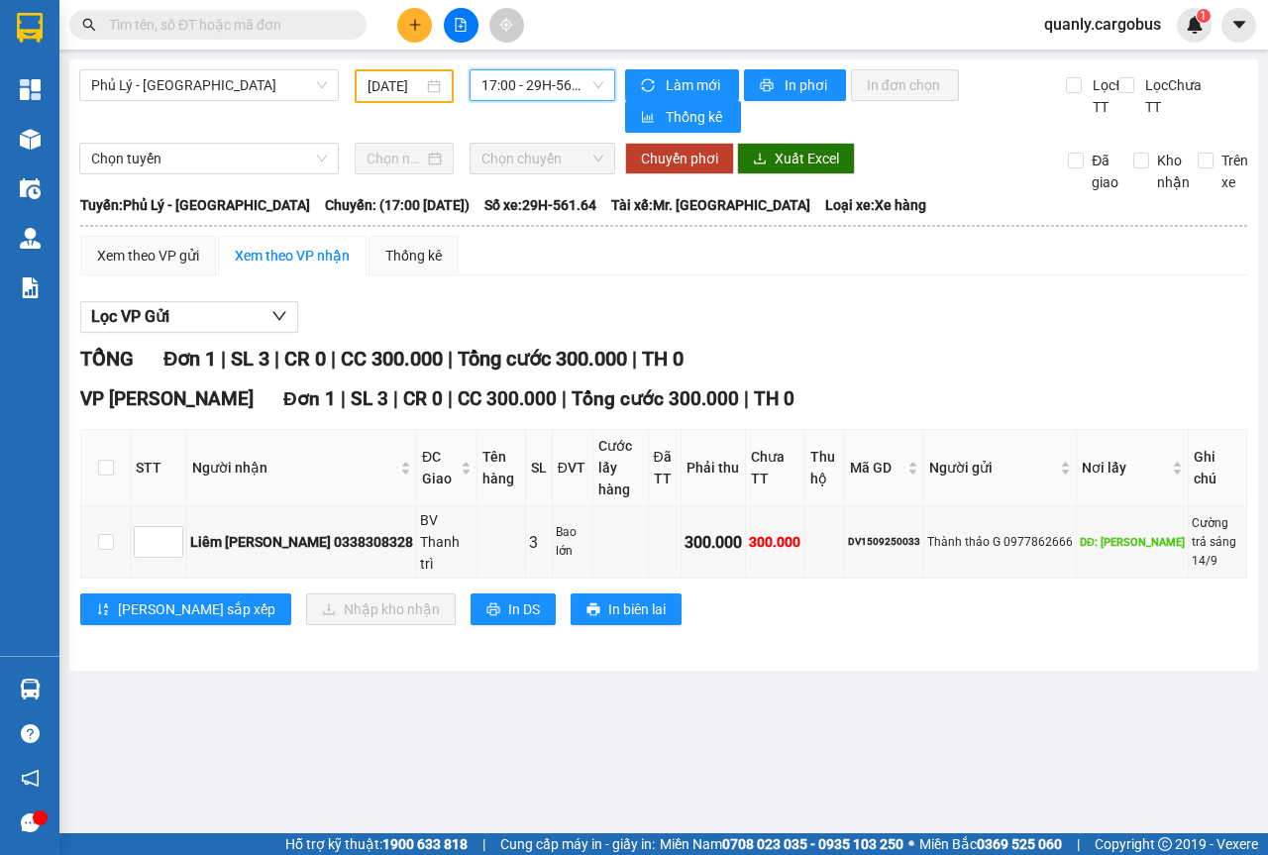
click at [433, 81] on div "[DATE]" at bounding box center [403, 86] width 73 height 22
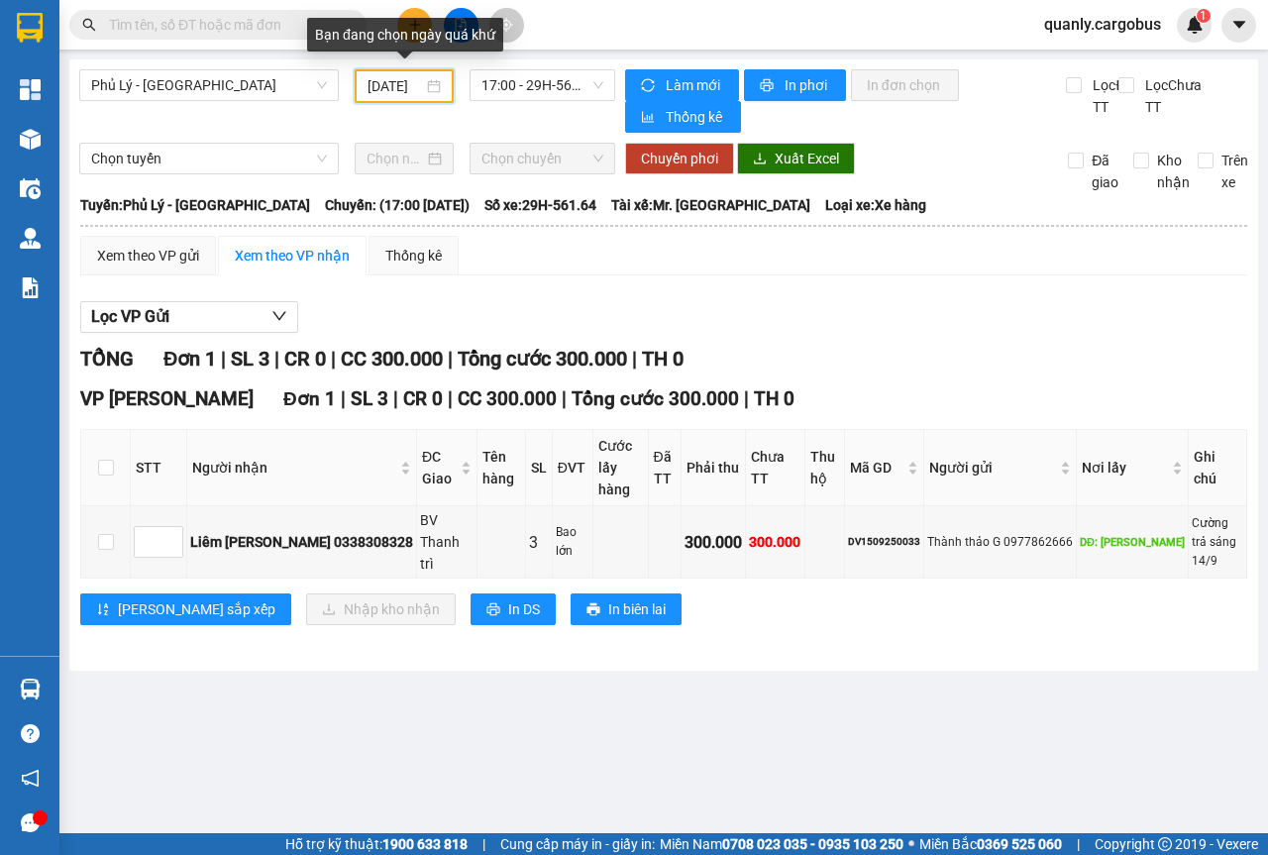
scroll to position [0, 15]
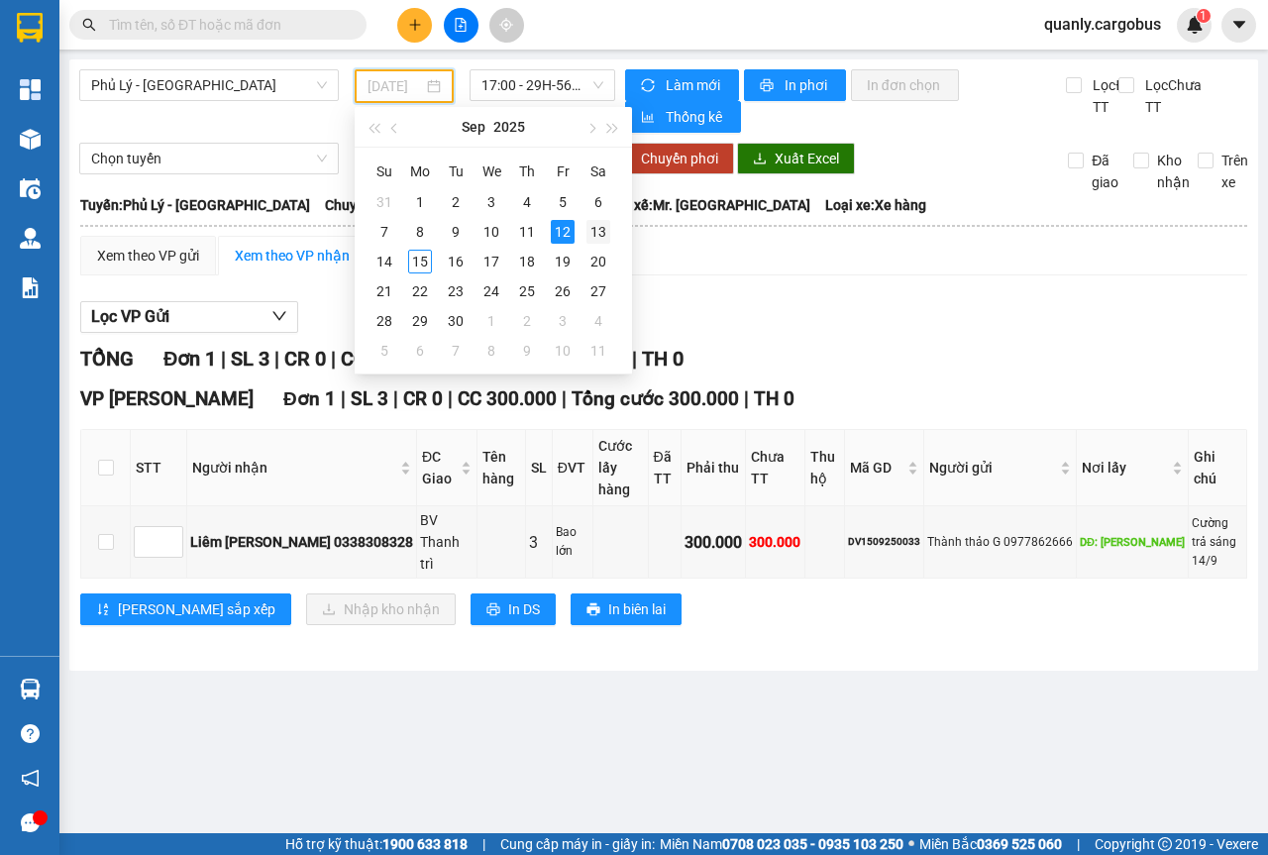
click at [598, 233] on div "13" at bounding box center [598, 232] width 24 height 24
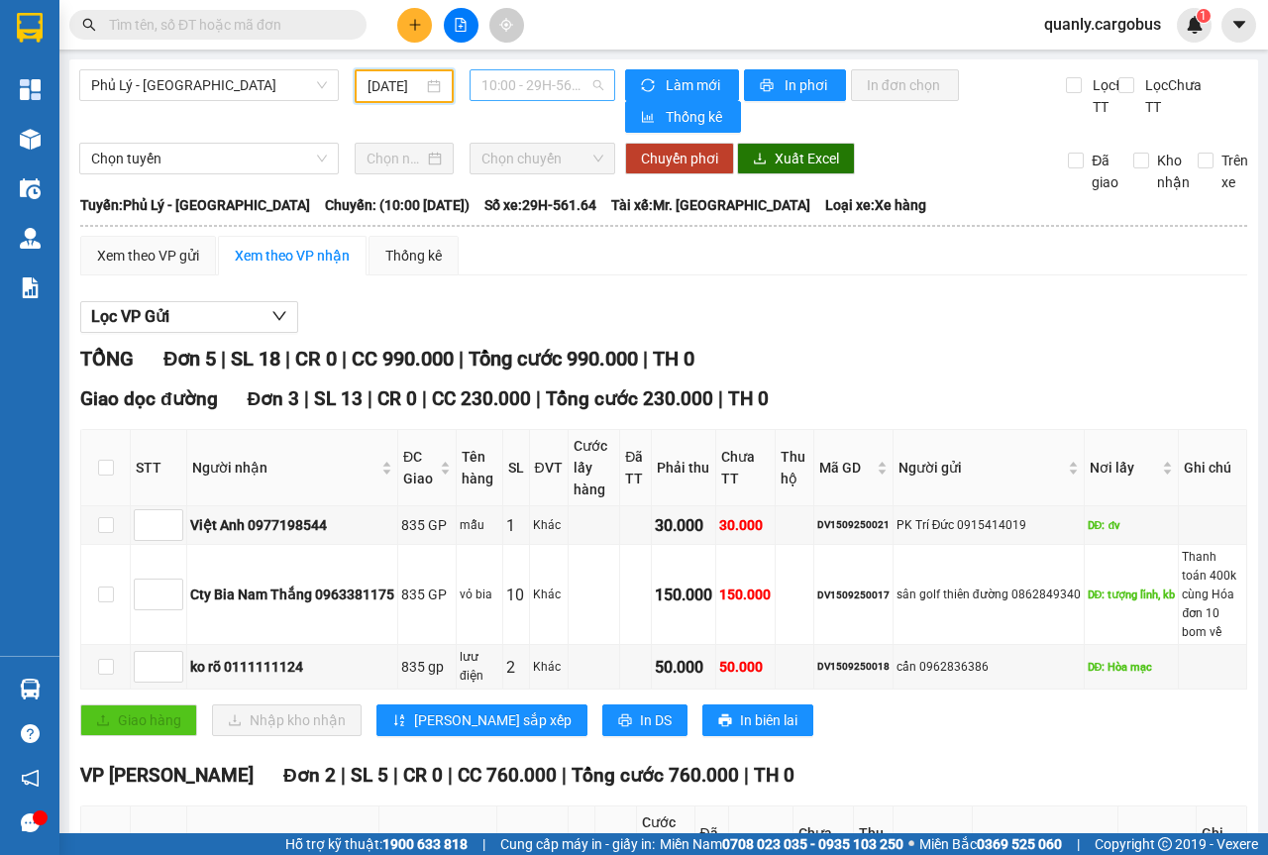
click at [587, 85] on span "10:00 - 29H-561.64" at bounding box center [541, 85] width 121 height 30
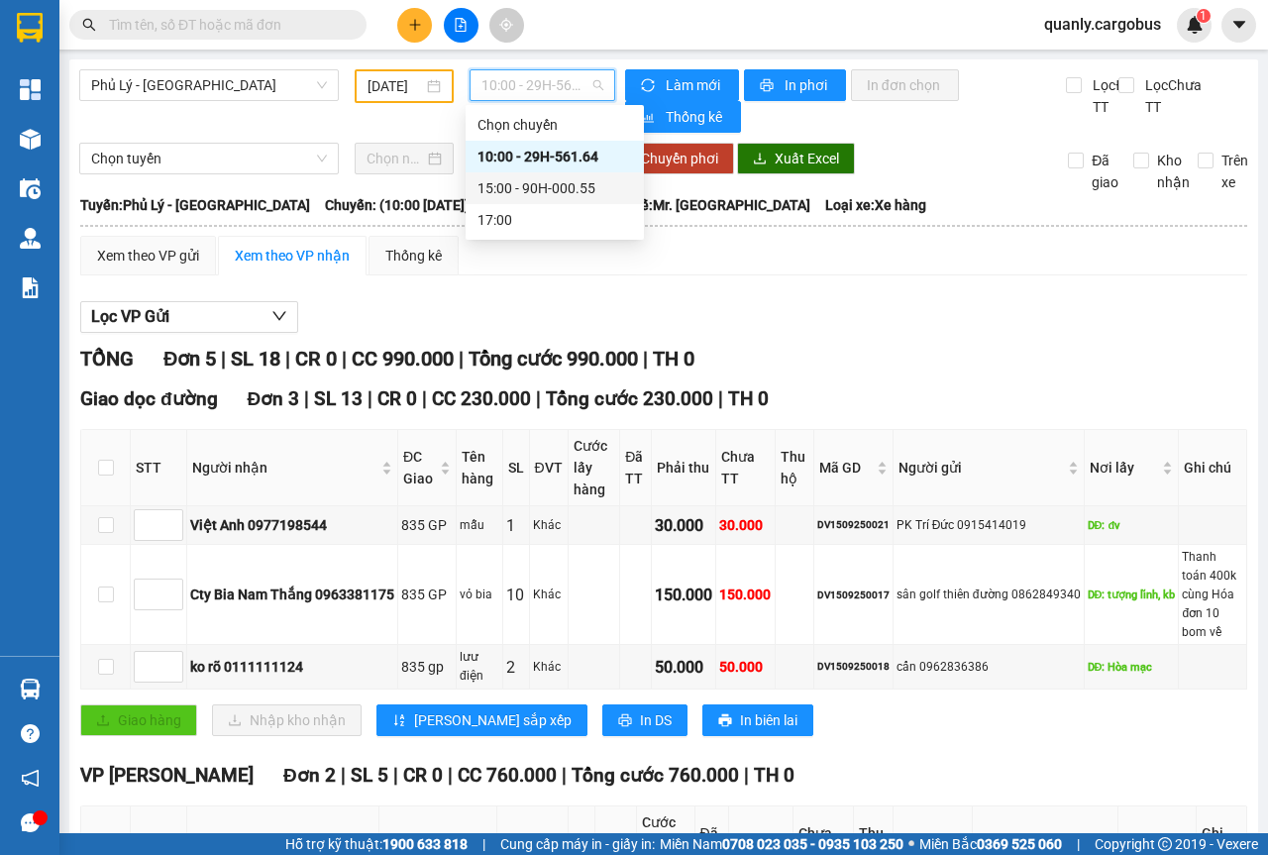
click at [511, 184] on div "15:00 - 90H-000.55" at bounding box center [554, 188] width 154 height 22
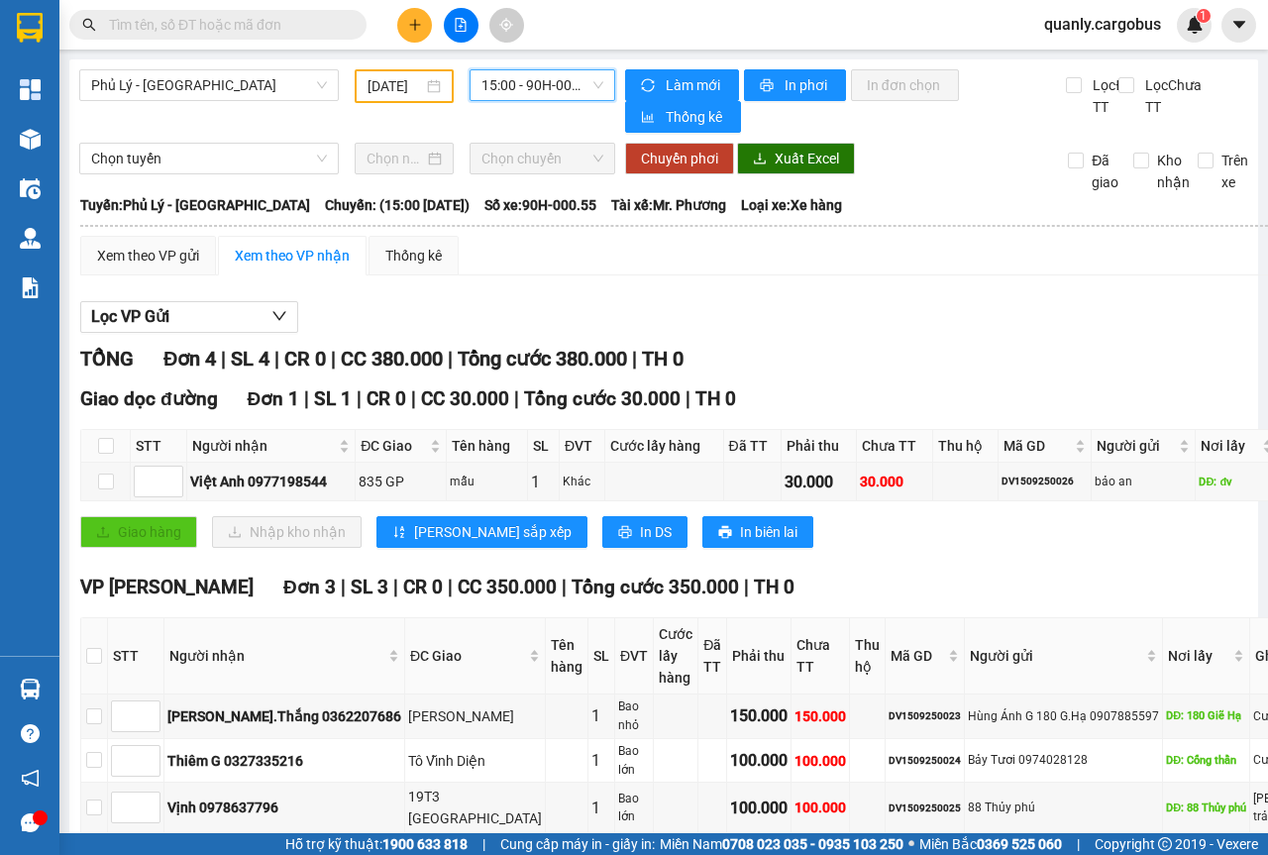
click at [432, 90] on div "[DATE]" at bounding box center [403, 86] width 73 height 22
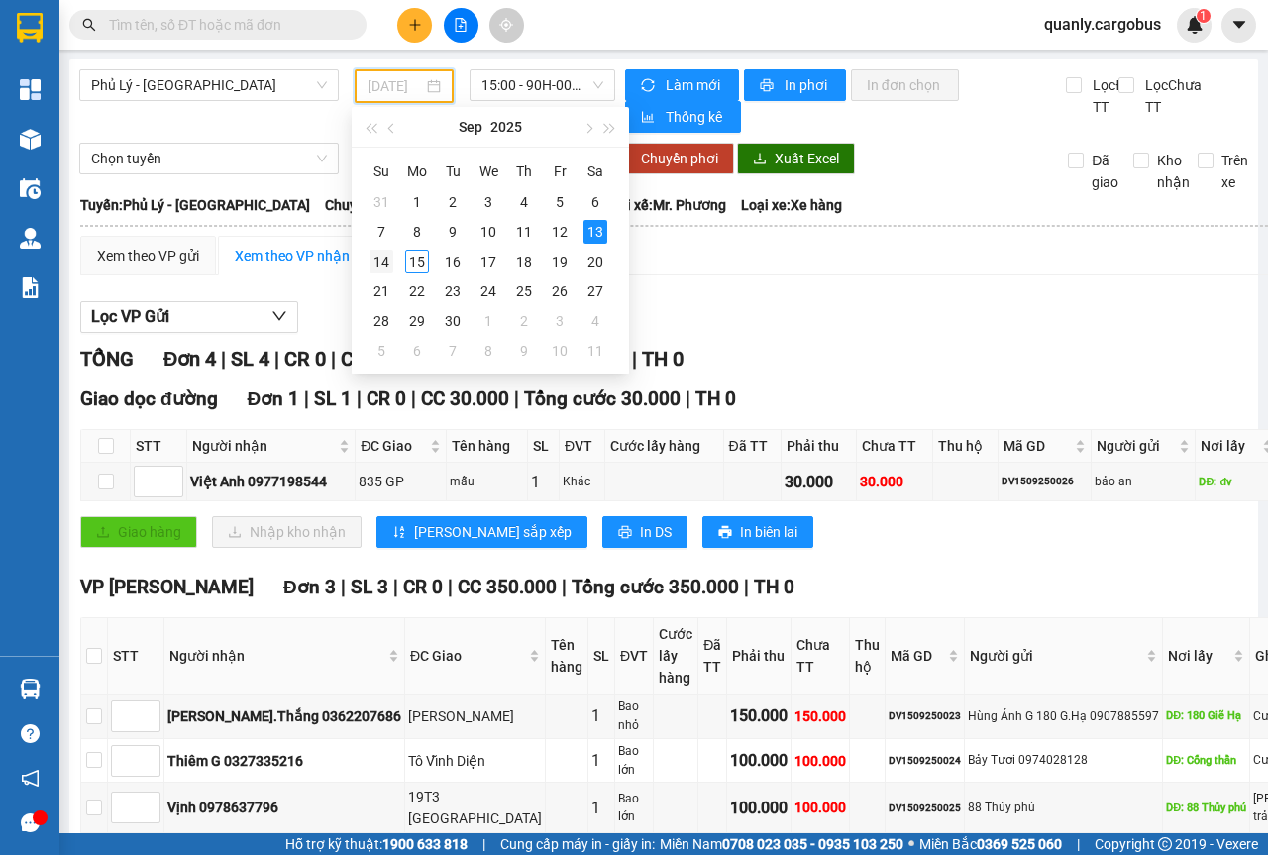
click at [379, 267] on div "14" at bounding box center [381, 262] width 24 height 24
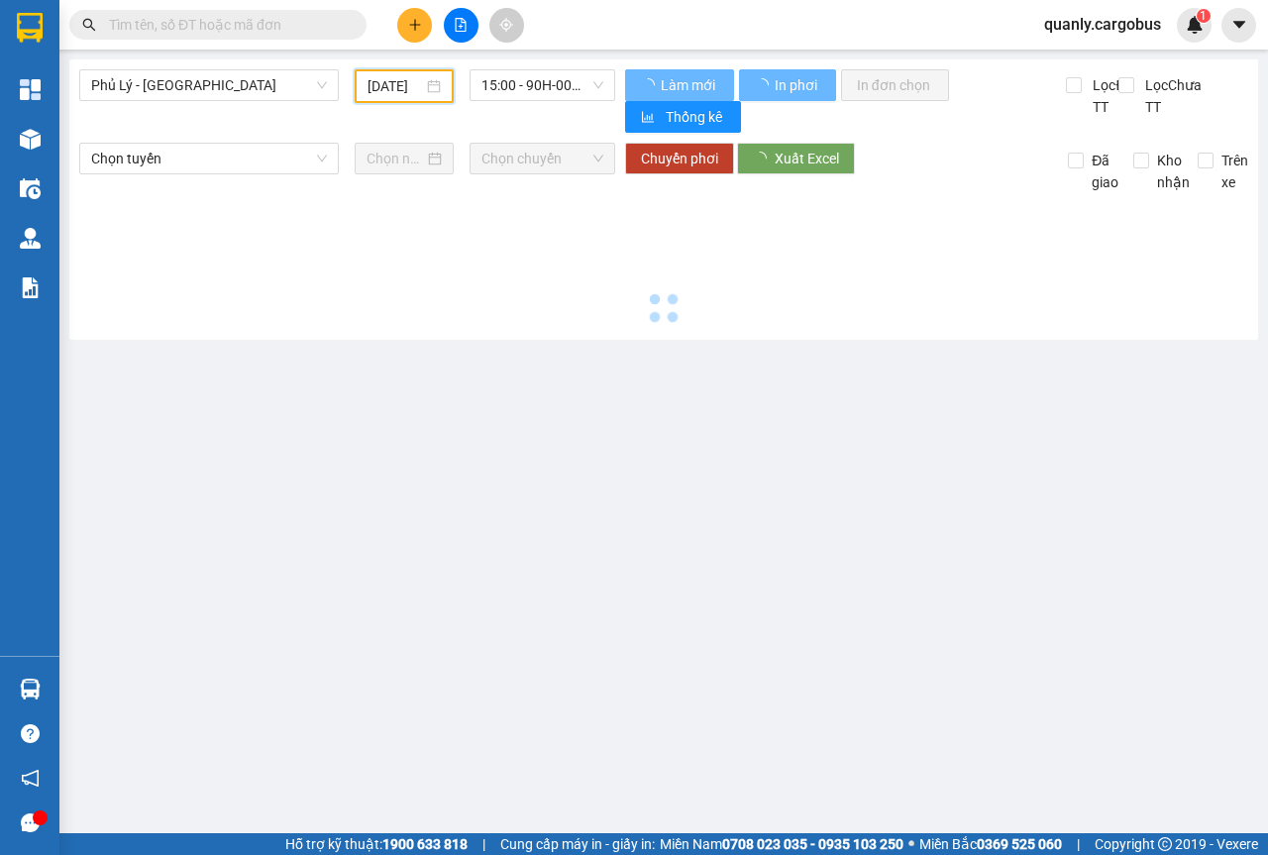
scroll to position [0, 15]
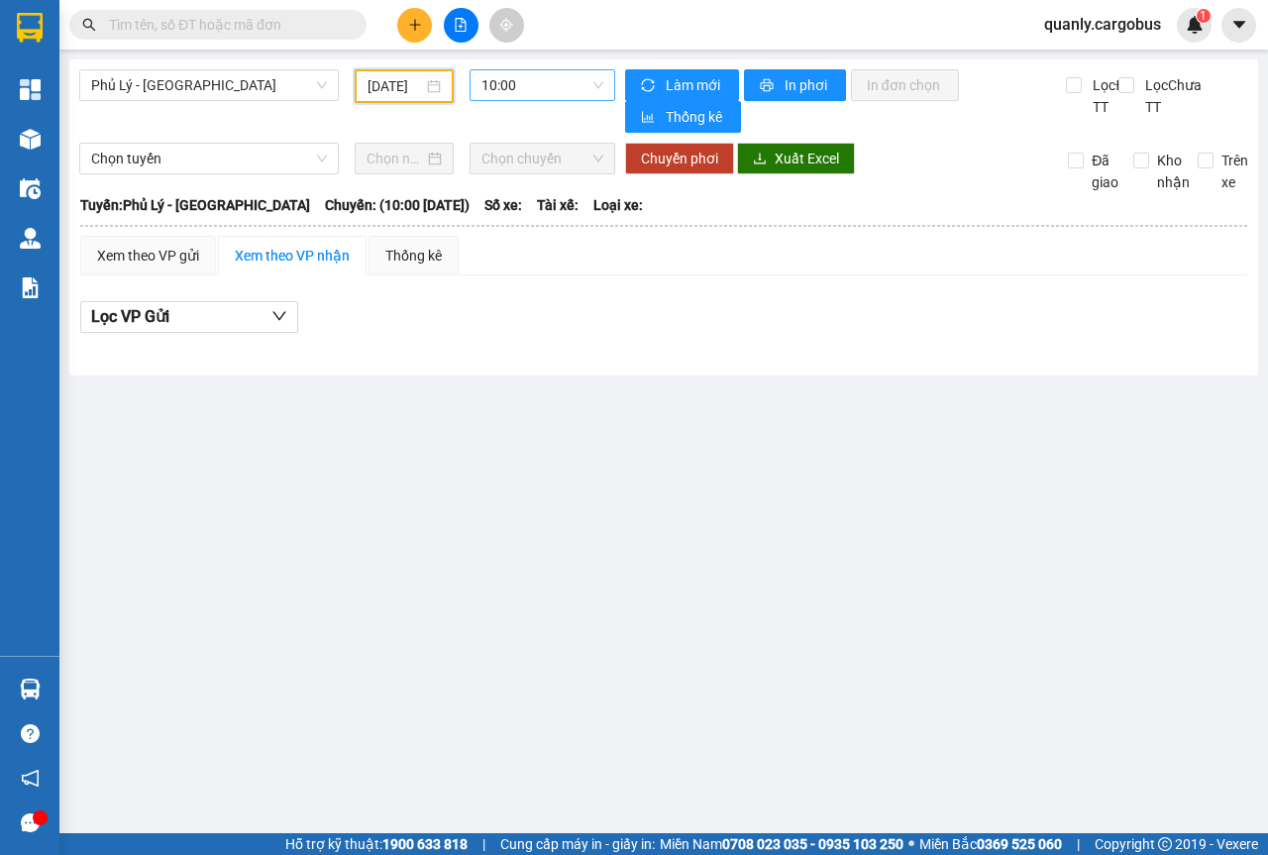
drag, startPoint x: 604, startPoint y: 86, endPoint x: 593, endPoint y: 94, distance: 13.5
click at [608, 86] on div "10:00" at bounding box center [541, 85] width 145 height 32
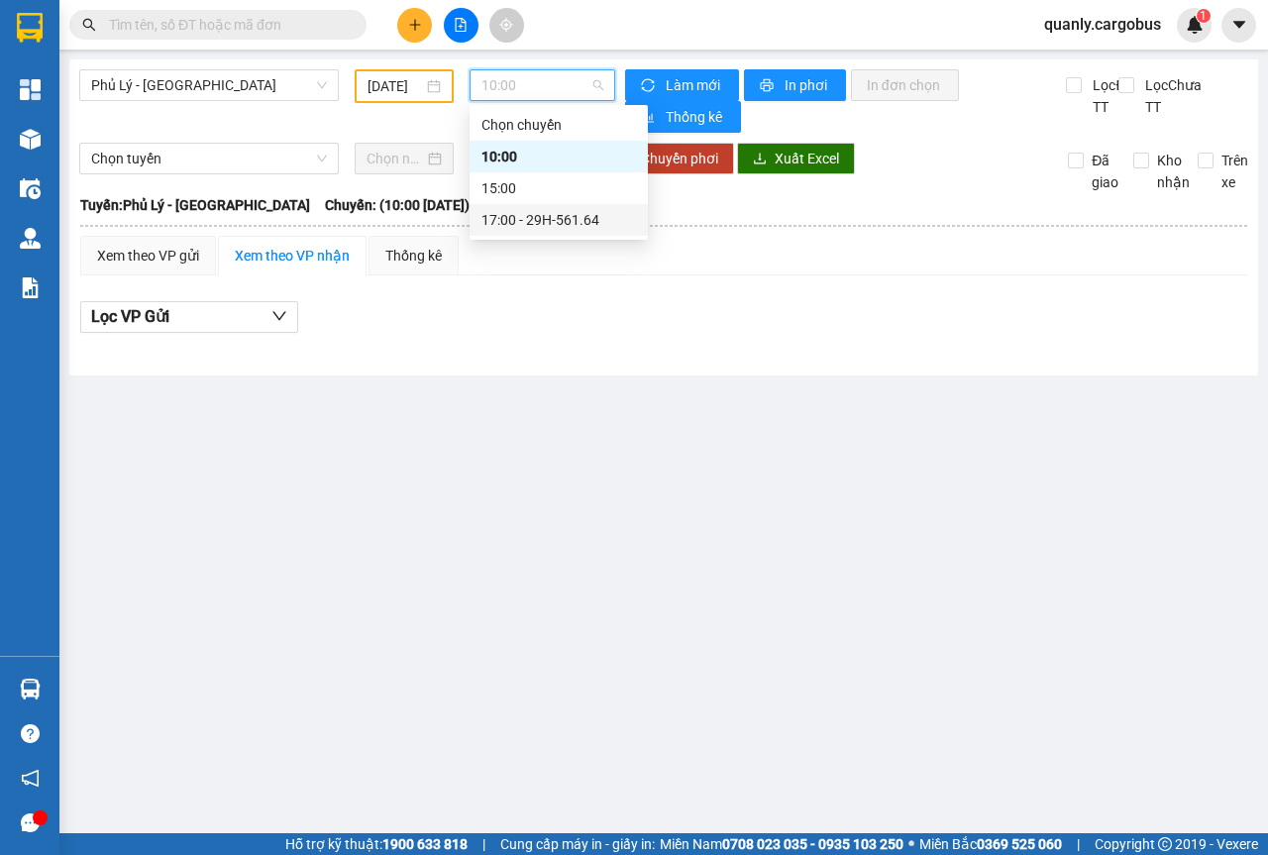
click at [515, 217] on div "17:00 - 29H-561.64" at bounding box center [558, 220] width 154 height 22
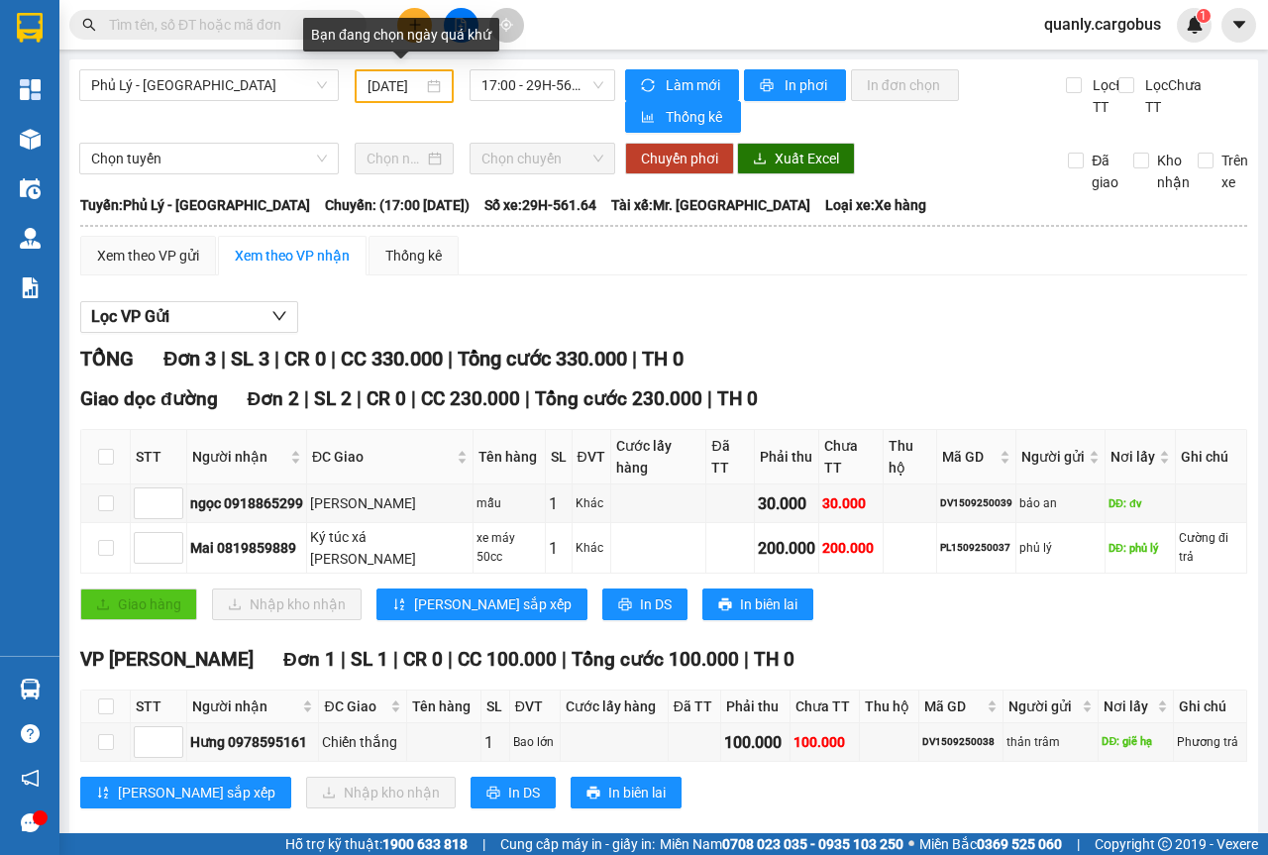
click at [435, 85] on div "[DATE]" at bounding box center [403, 86] width 73 height 22
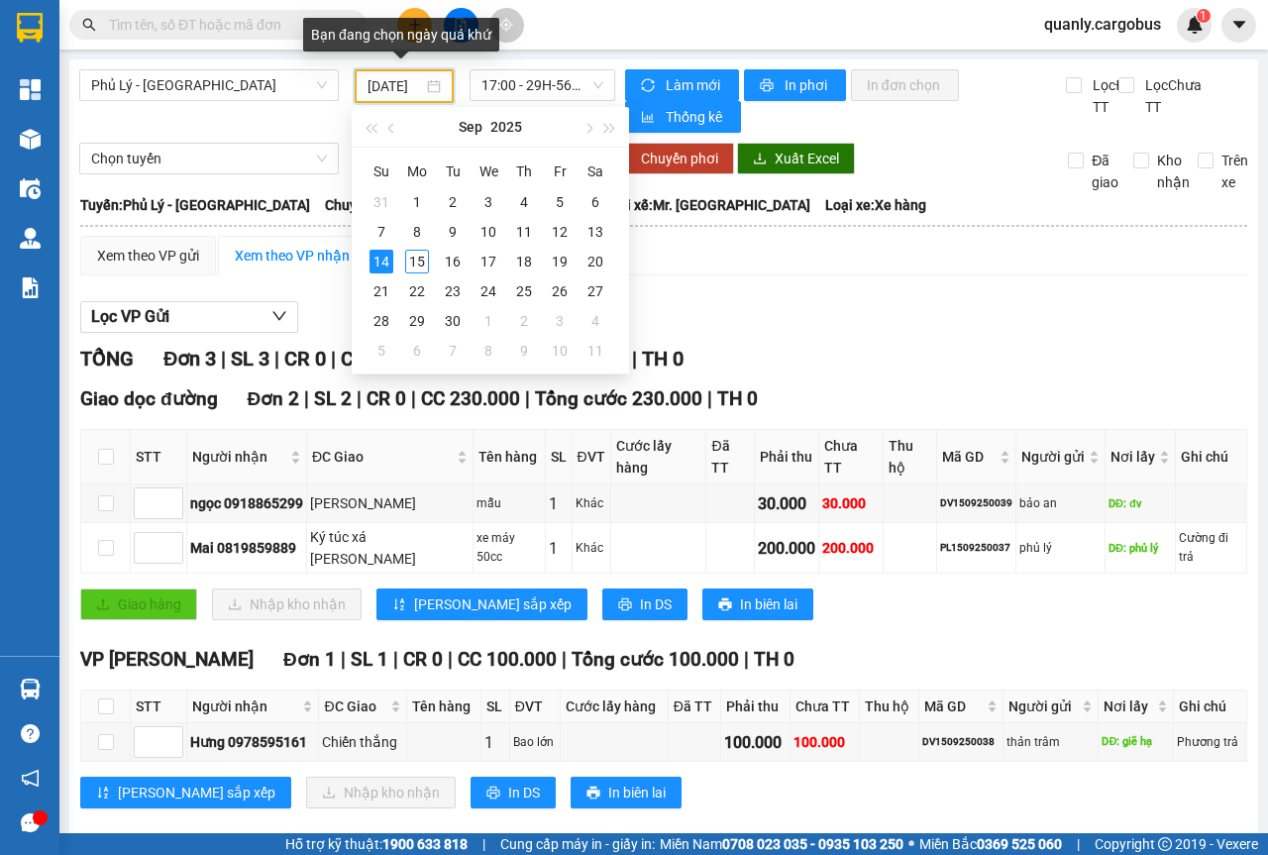
scroll to position [0, 16]
click at [885, 307] on div "Lọc VP Gửi TỔNG Đơn 3 | SL 3 | CR 0 | CC 330.000 | Tổng cước 330.000 | TH 0 Gi…" at bounding box center [663, 562] width 1167 height 542
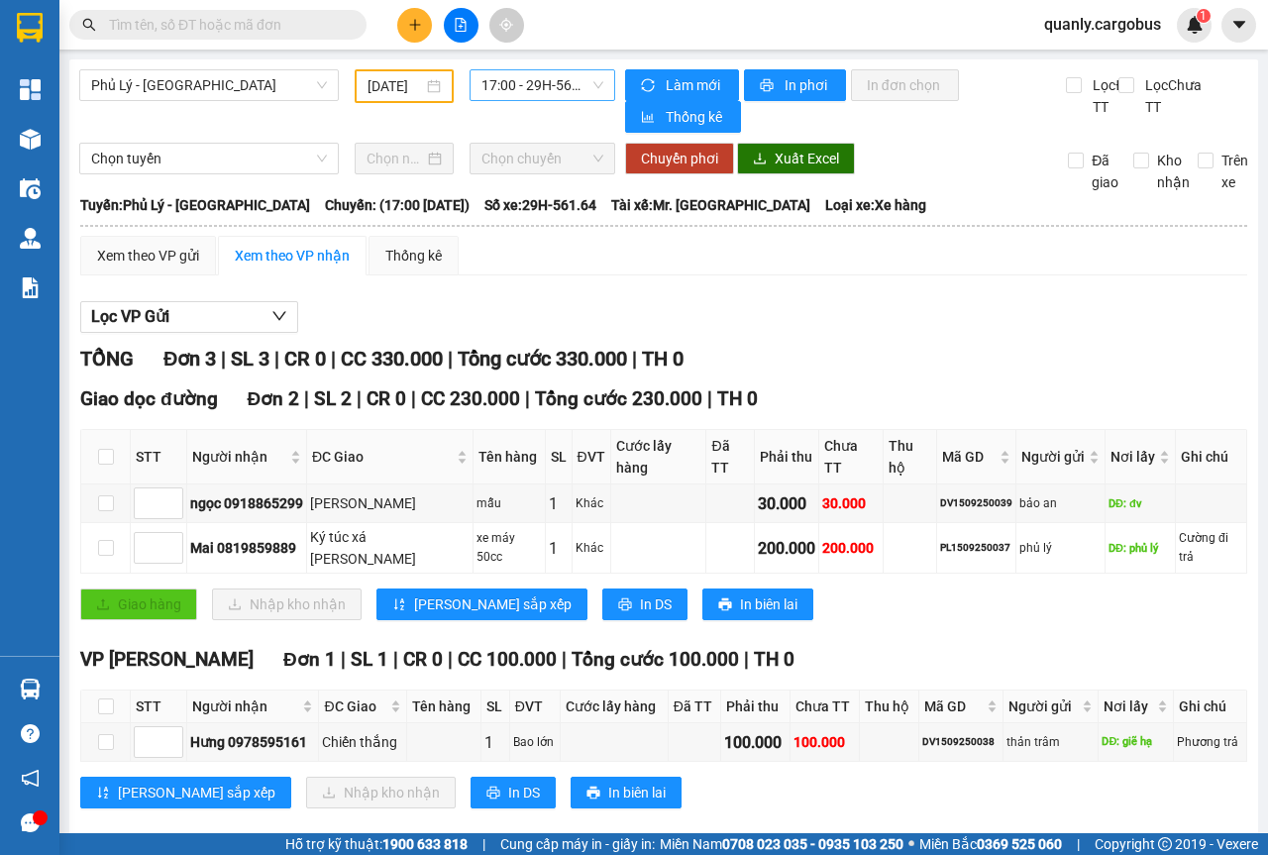
click at [584, 89] on span "17:00 - 29H-561.64" at bounding box center [541, 85] width 121 height 30
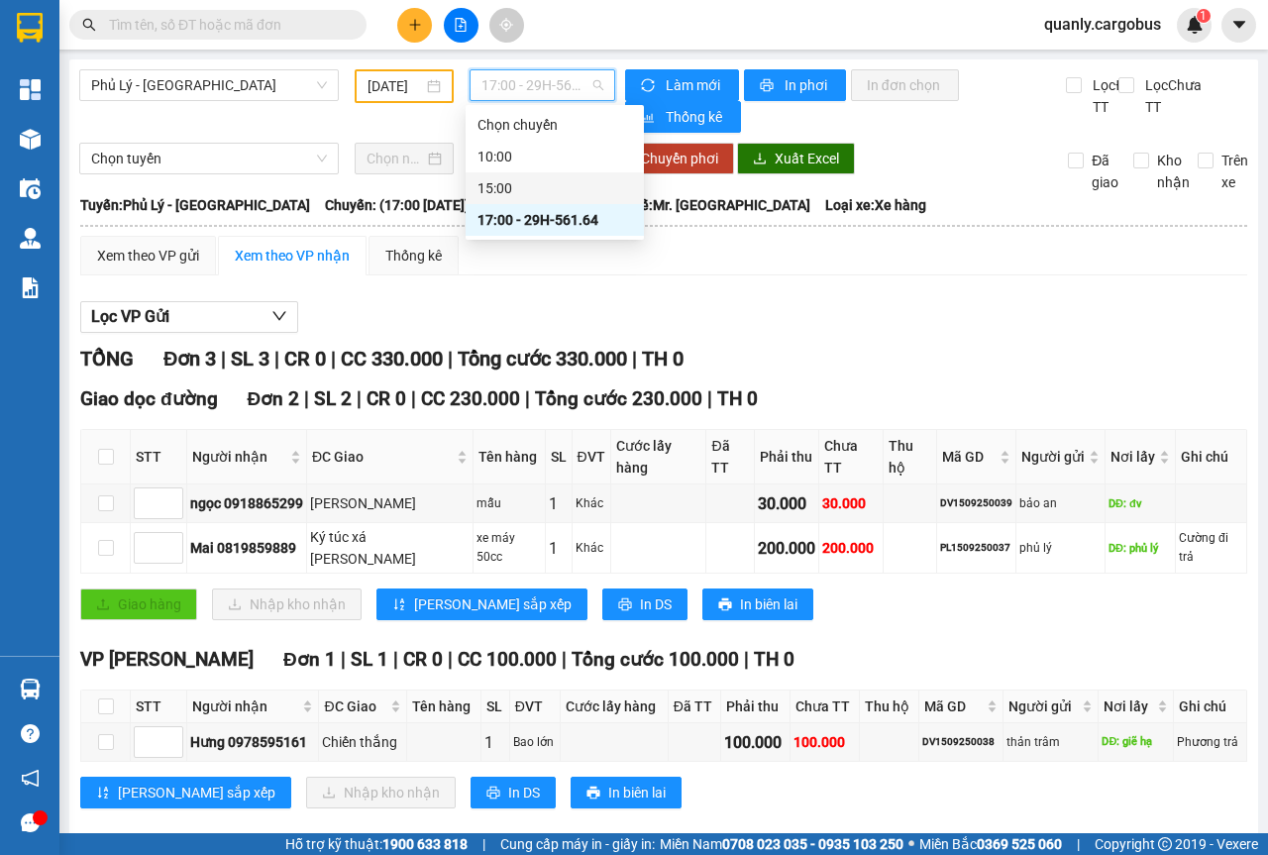
click at [446, 86] on div "[DATE]" at bounding box center [404, 86] width 99 height 34
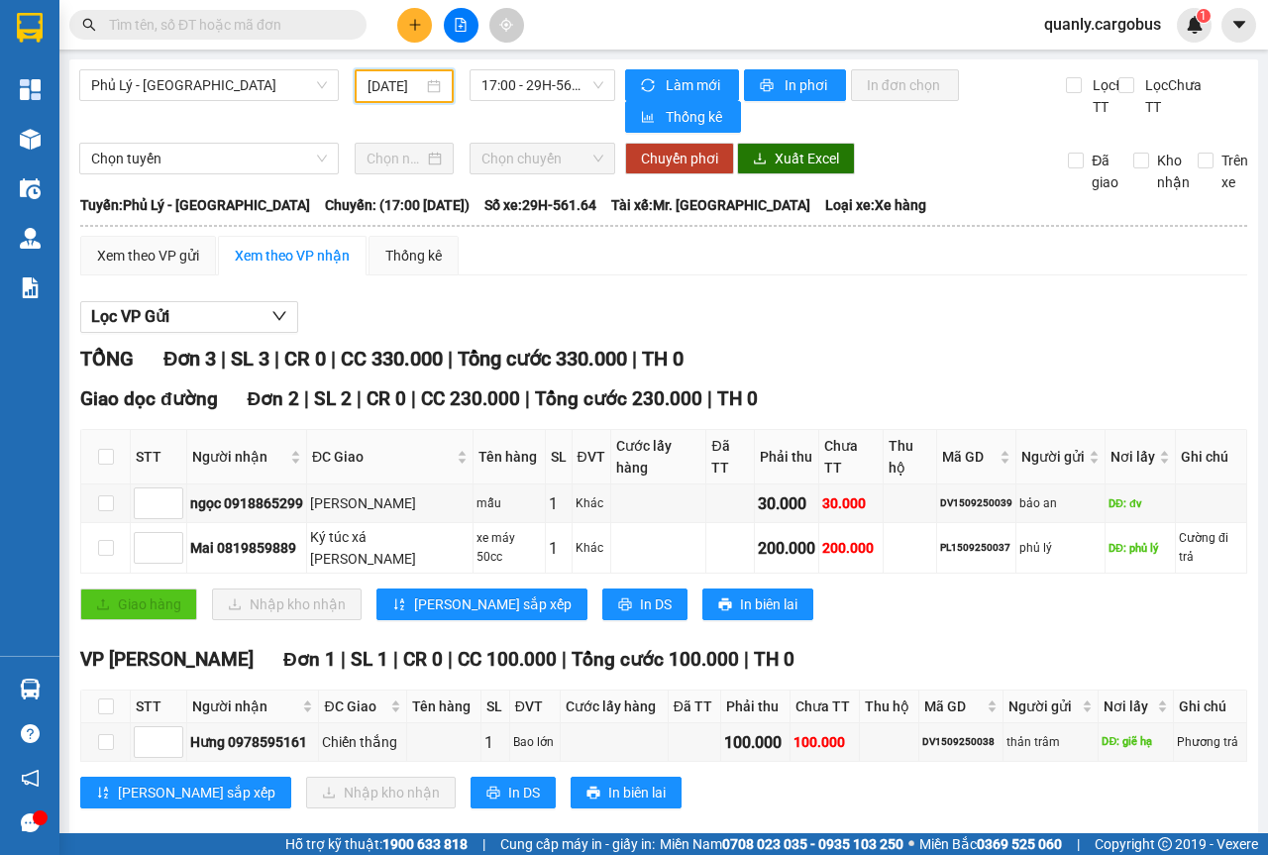
scroll to position [0, 16]
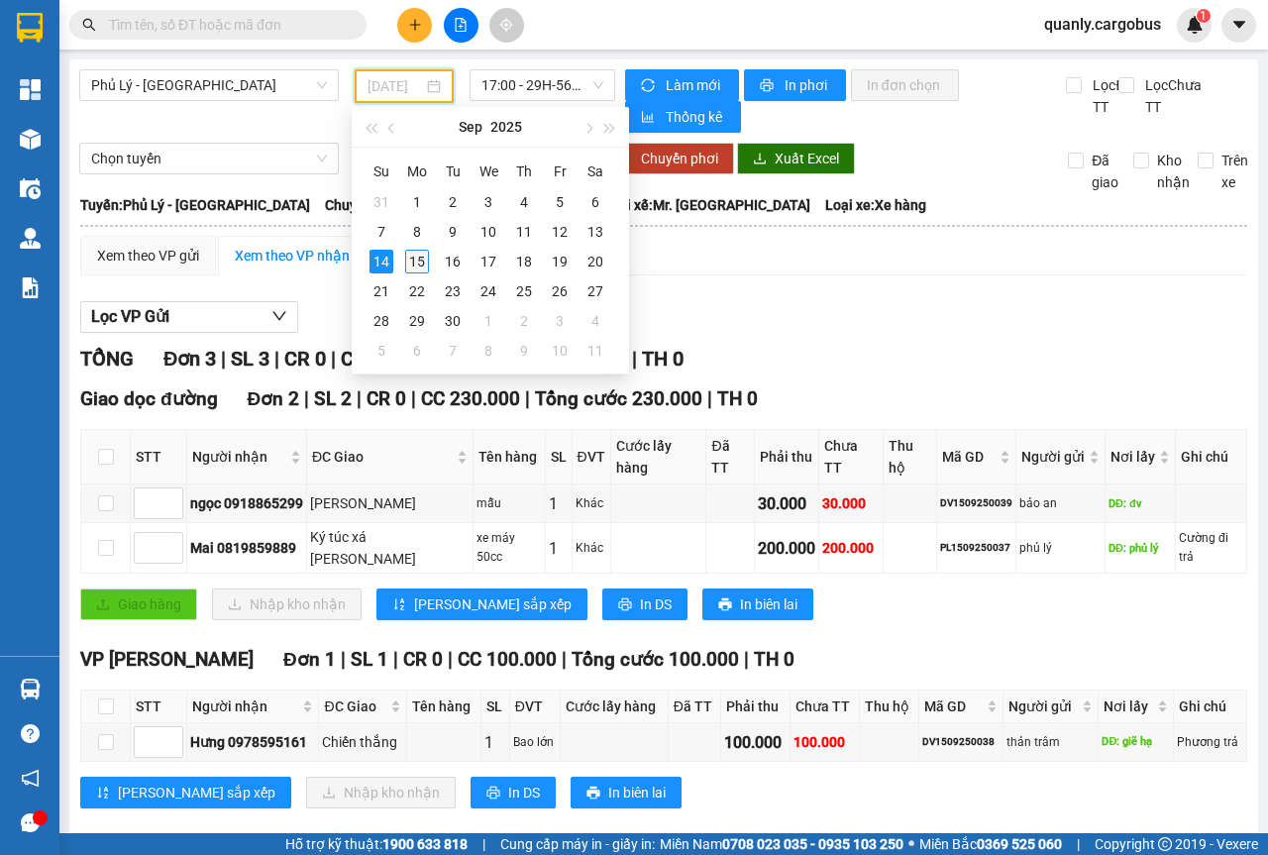
click at [416, 265] on div "15" at bounding box center [417, 262] width 24 height 24
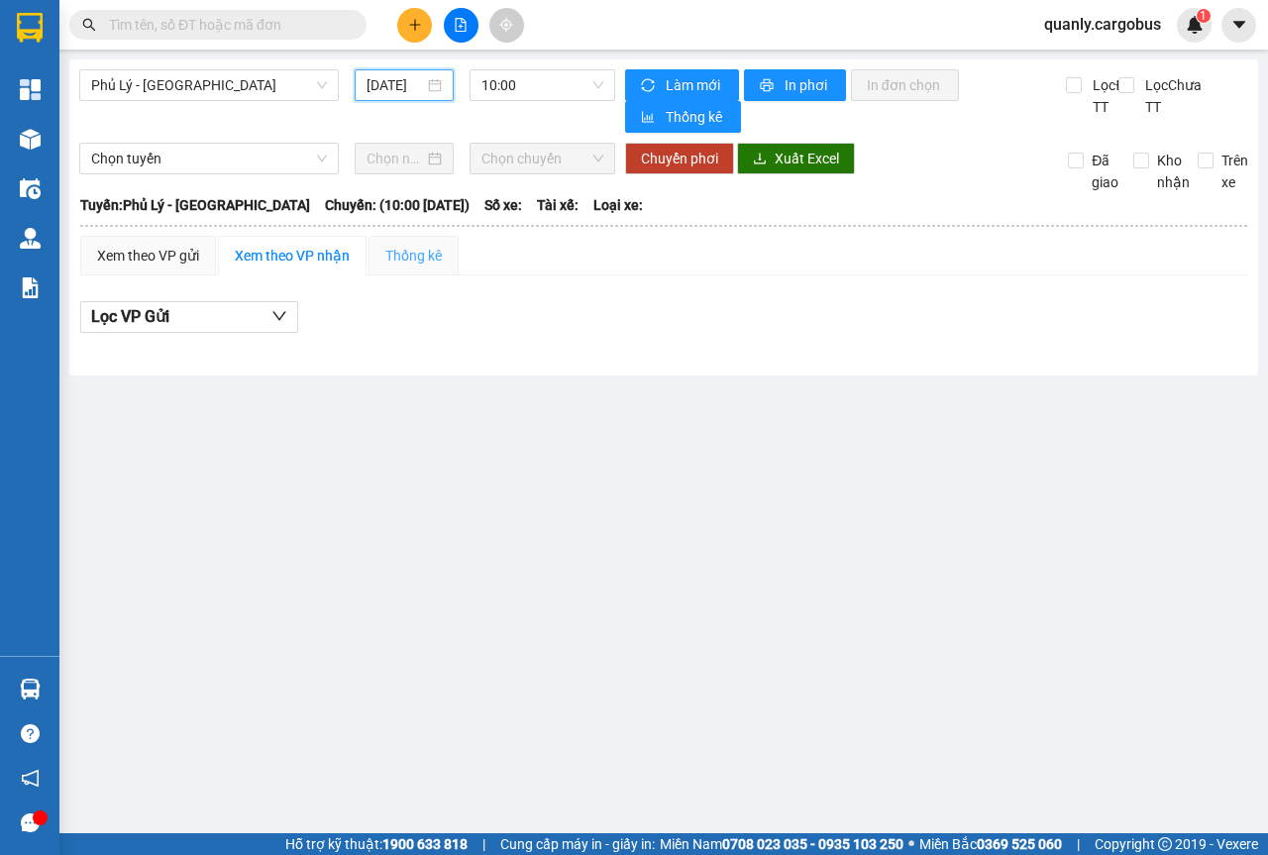
scroll to position [0, 13]
click at [596, 90] on span "10:00" at bounding box center [541, 85] width 121 height 30
click at [436, 74] on div "[DATE]" at bounding box center [403, 85] width 75 height 22
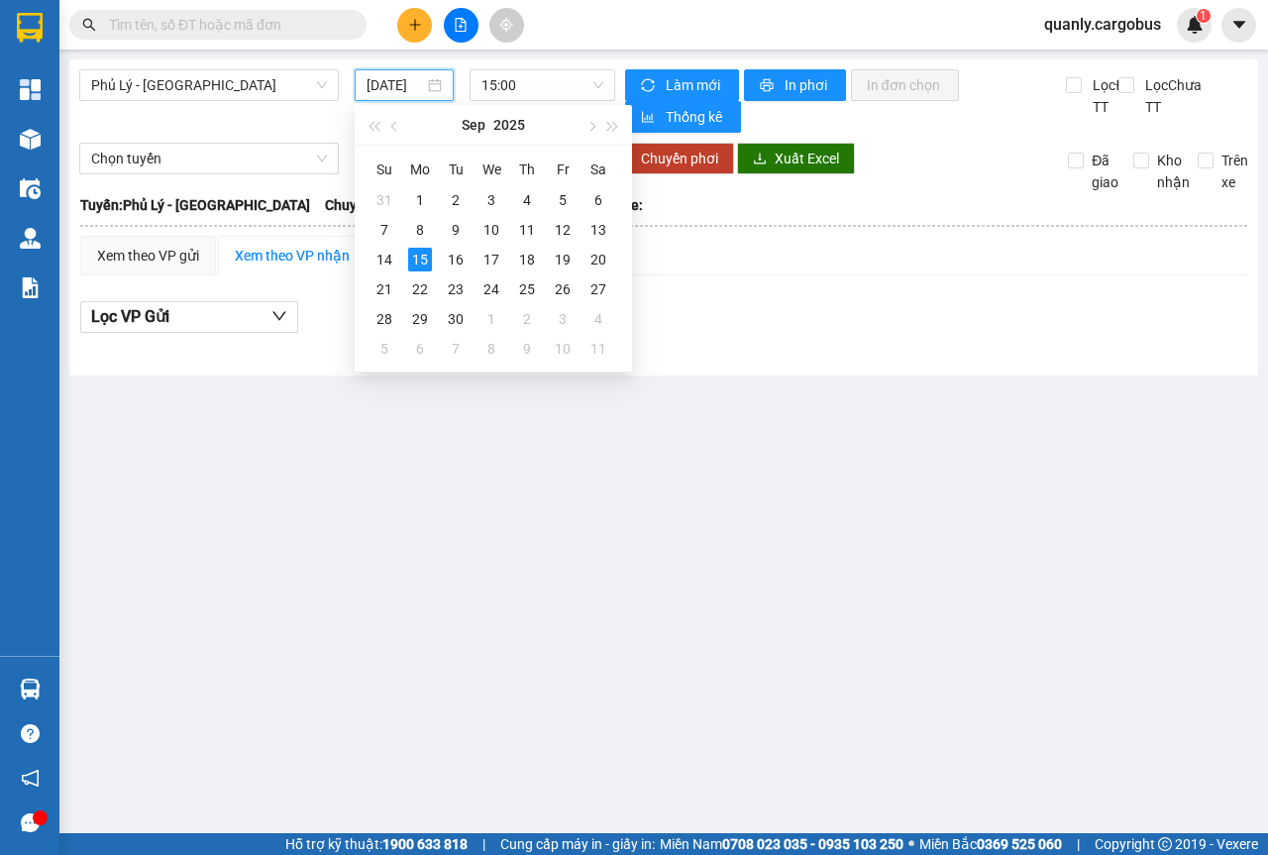
scroll to position [0, 13]
click at [487, 225] on div "10" at bounding box center [491, 230] width 24 height 24
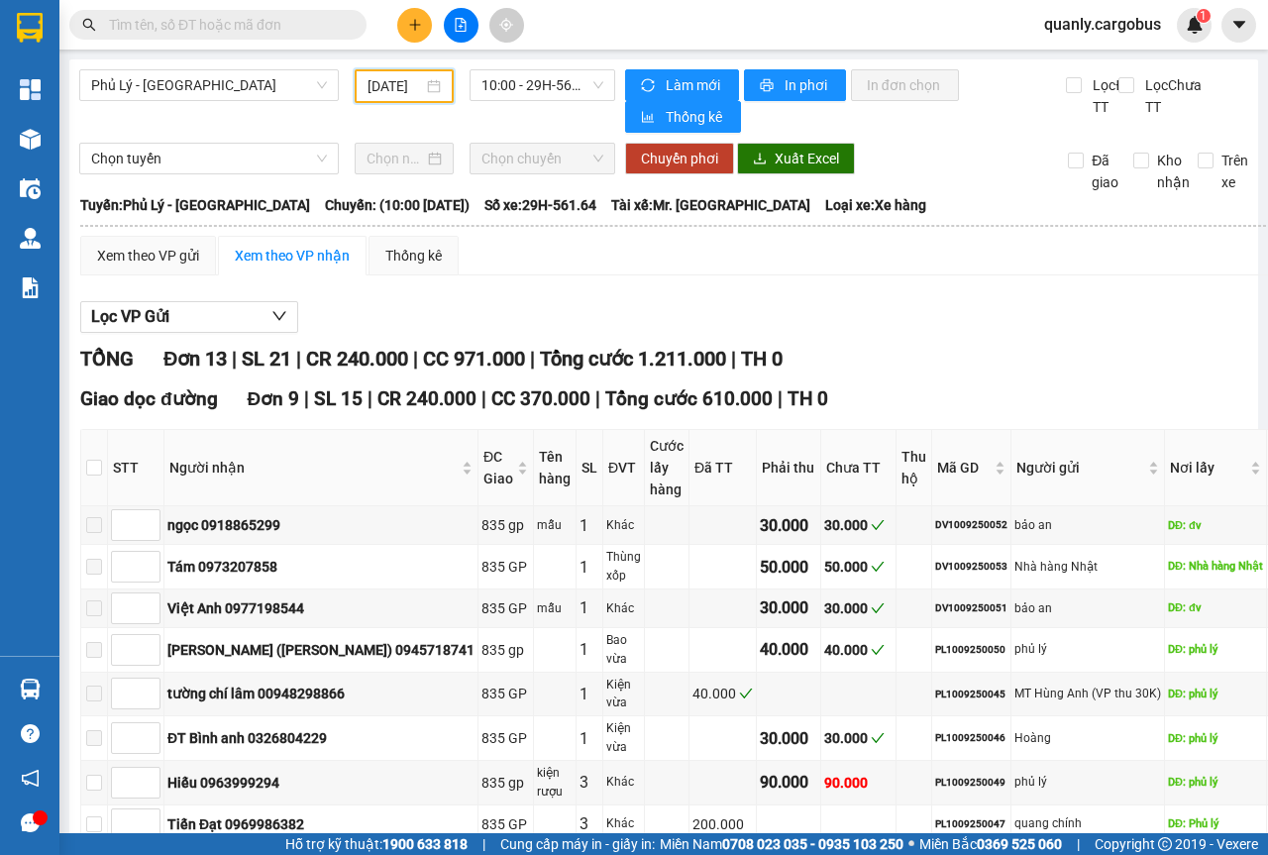
drag, startPoint x: 590, startPoint y: 90, endPoint x: 582, endPoint y: 136, distance: 46.2
click at [589, 90] on span "10:00 - 29H-561.64" at bounding box center [541, 85] width 121 height 30
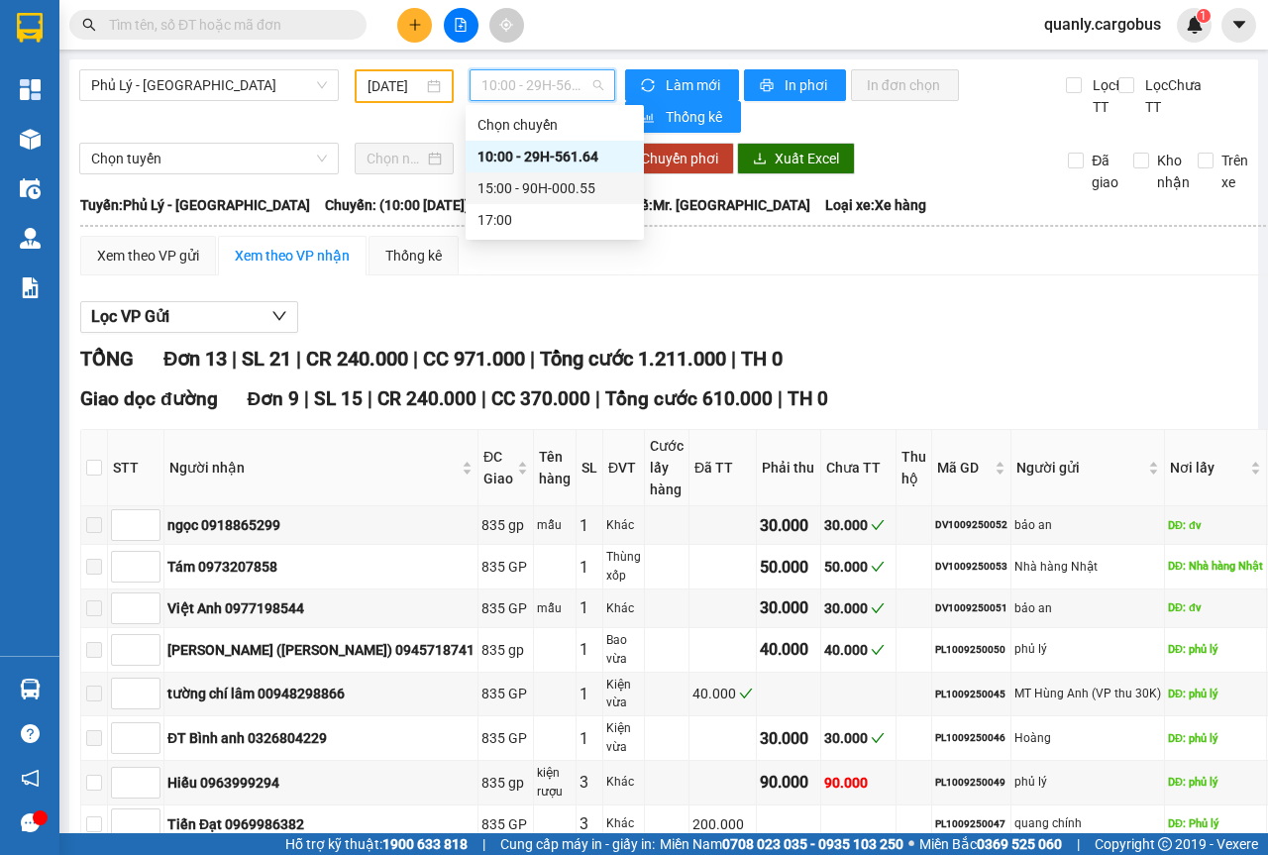
click at [529, 188] on div "15:00 - 90H-000.55" at bounding box center [554, 188] width 154 height 22
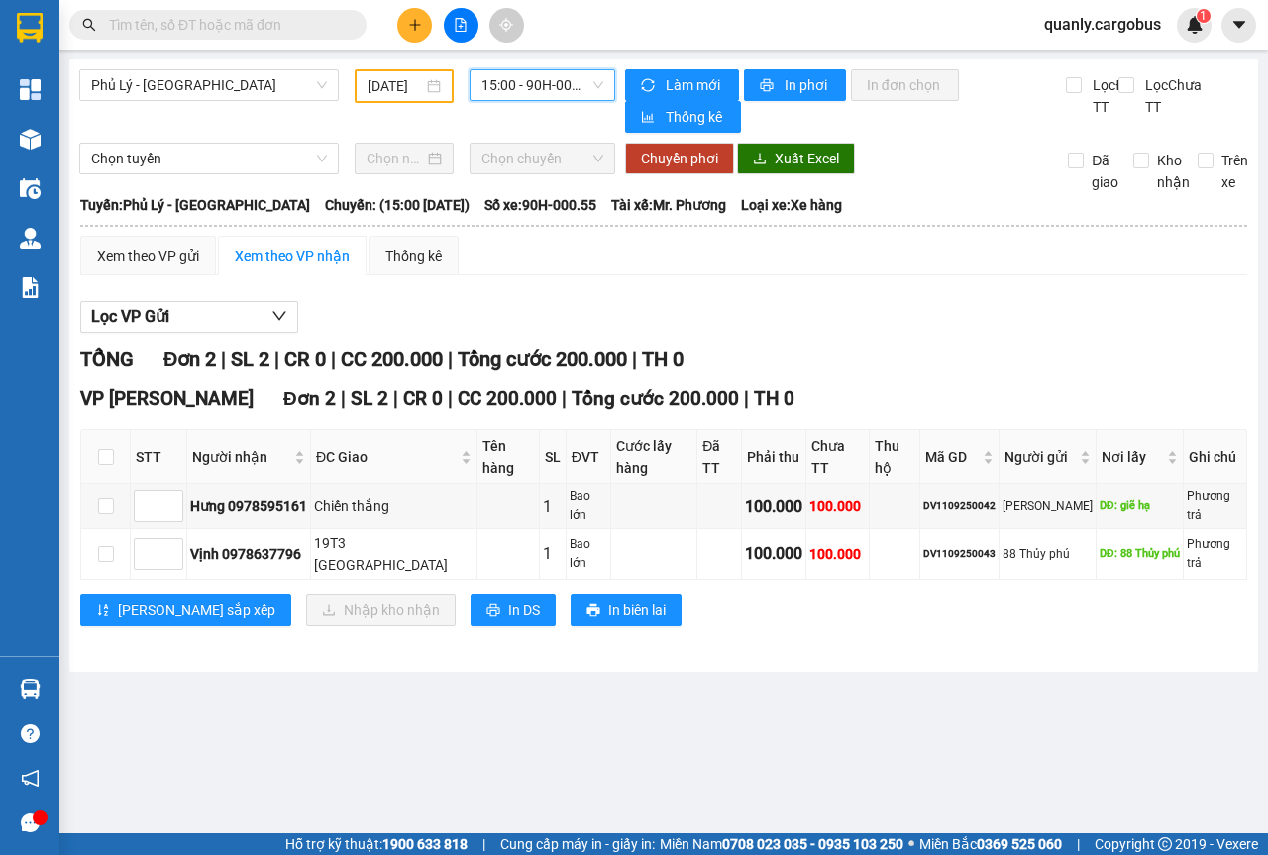
click at [439, 89] on div "[DATE]" at bounding box center [403, 86] width 73 height 22
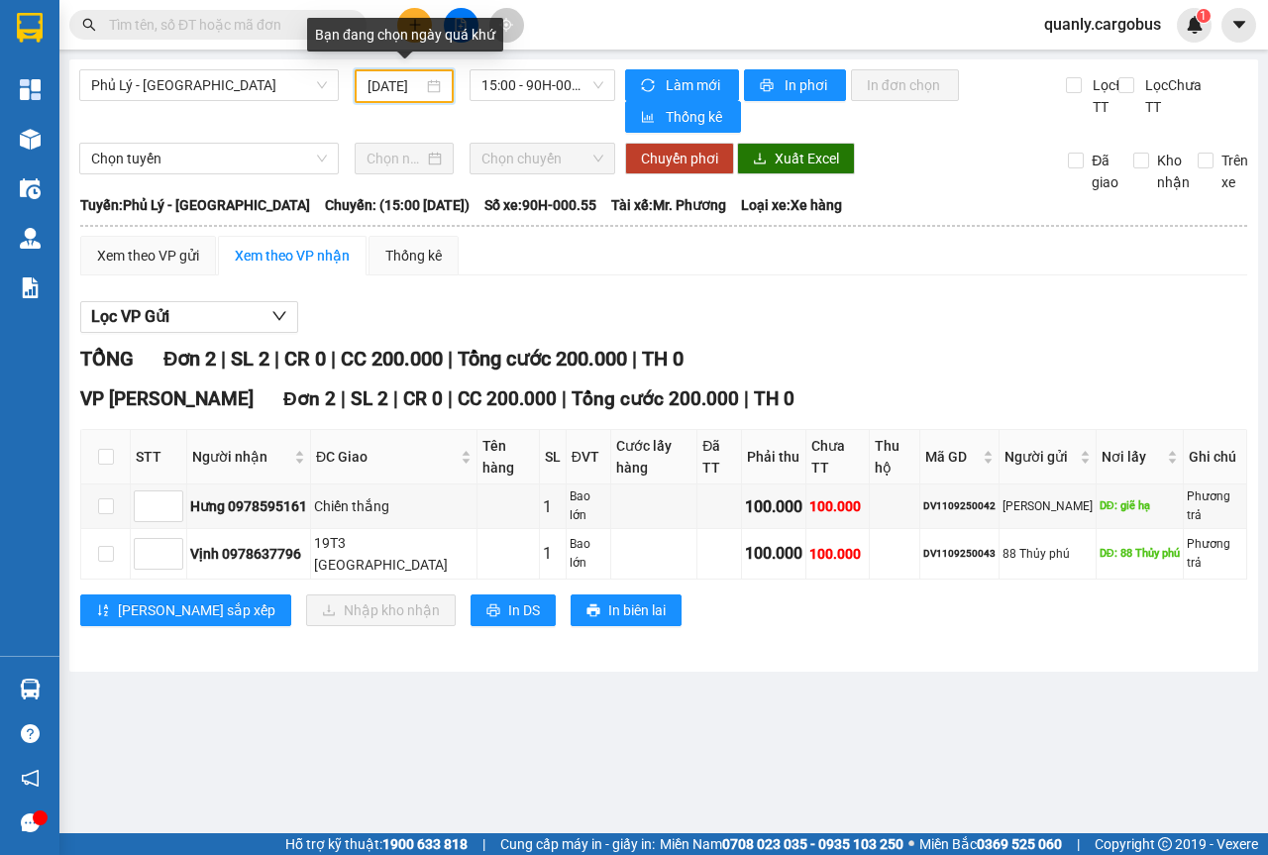
scroll to position [0, 15]
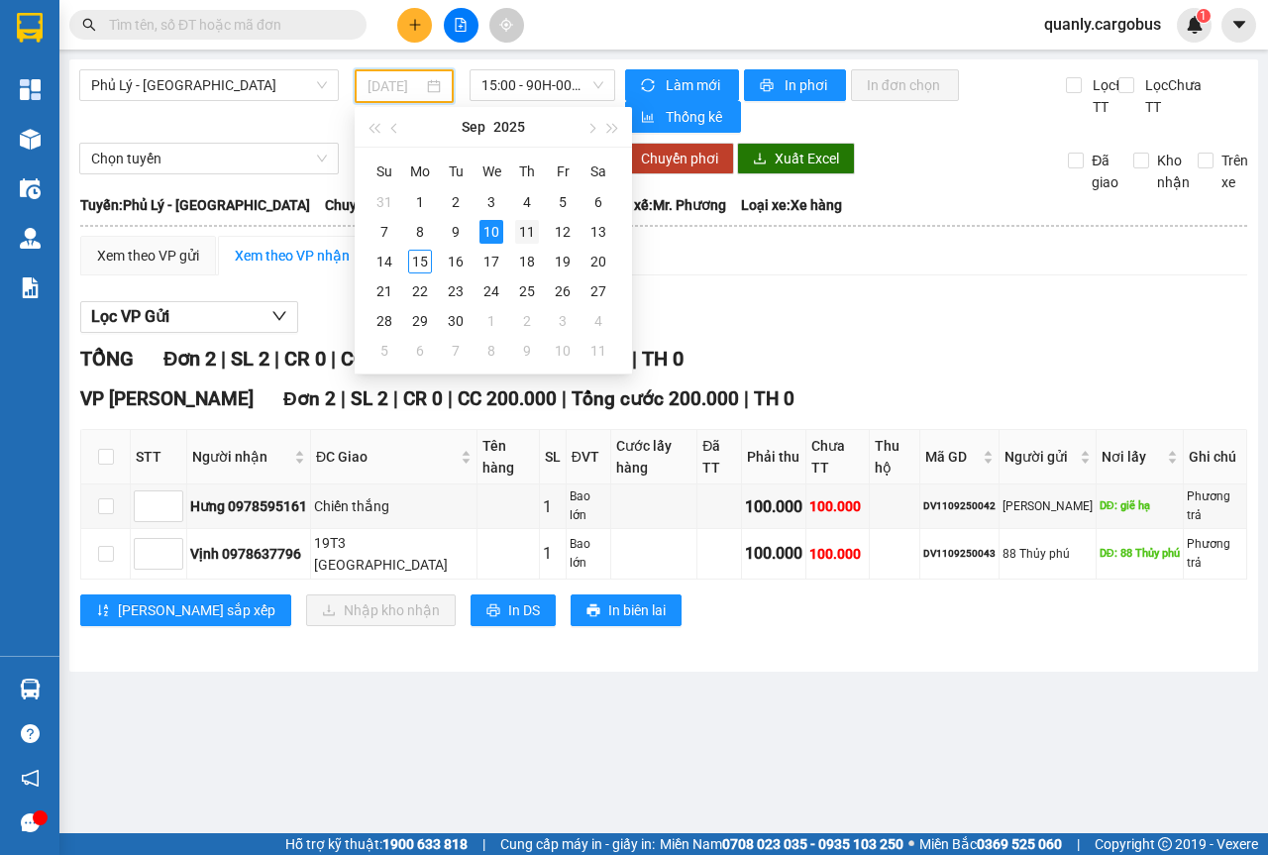
click at [531, 234] on div "11" at bounding box center [527, 232] width 24 height 24
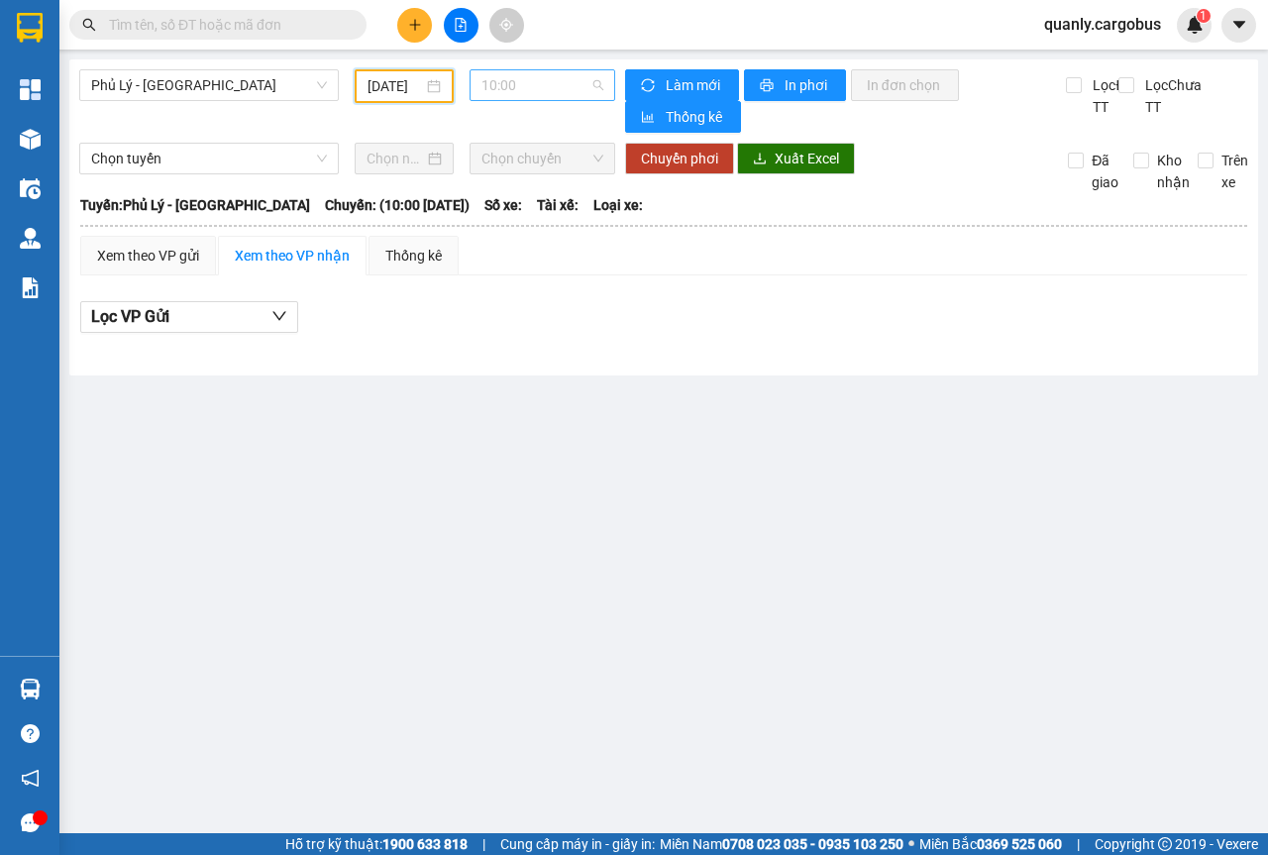
click at [592, 90] on span "10:00" at bounding box center [541, 85] width 121 height 30
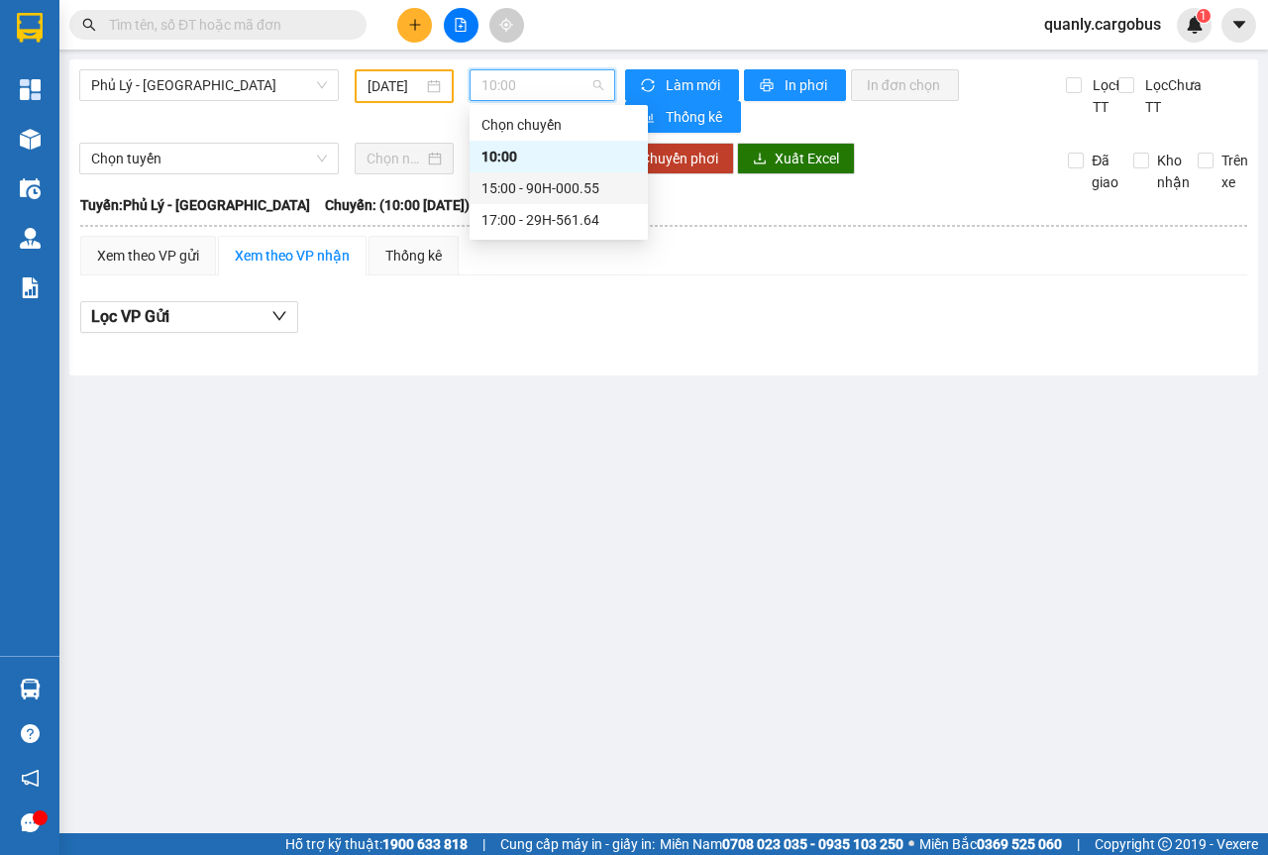
click at [545, 190] on div "15:00 - 90H-000.55" at bounding box center [558, 188] width 154 height 22
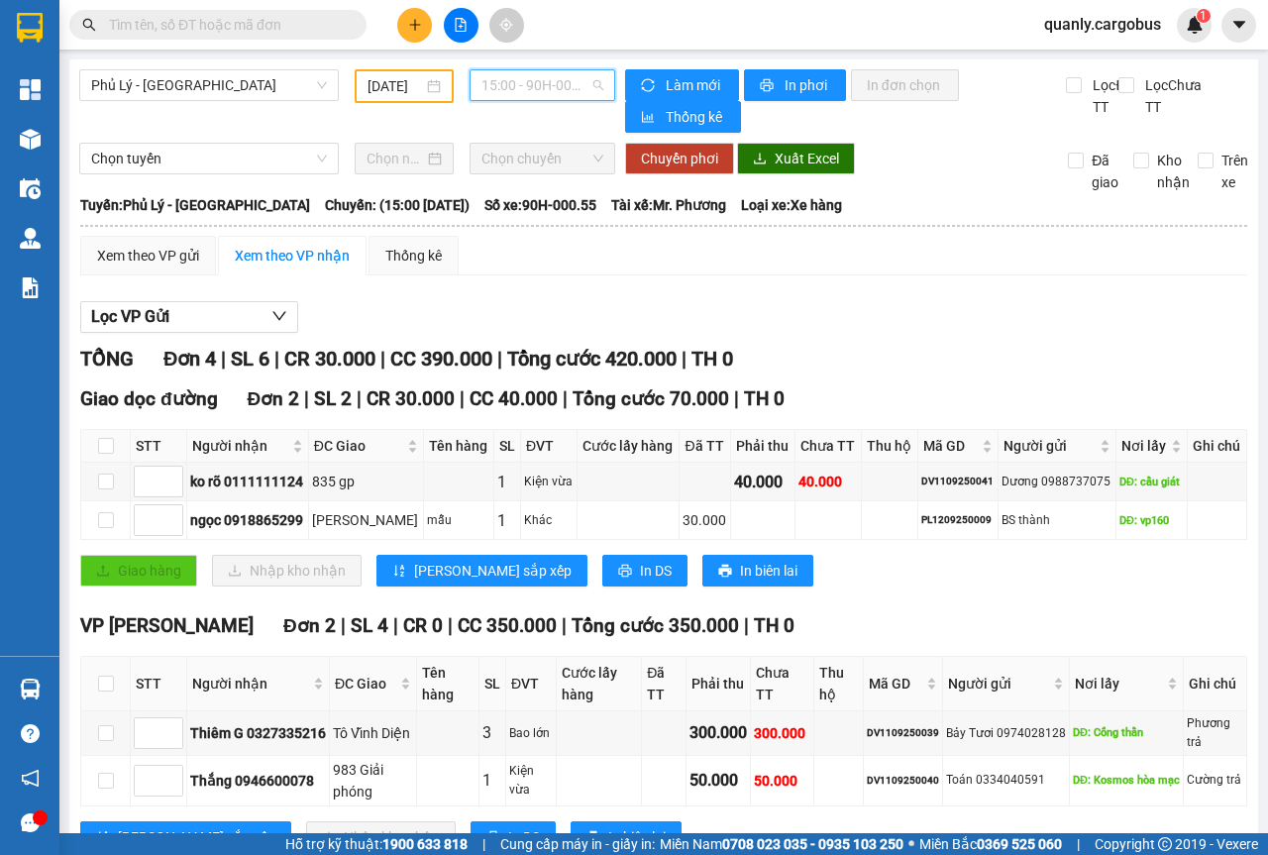
click at [585, 84] on span "15:00 - 90H-000.55" at bounding box center [541, 85] width 121 height 30
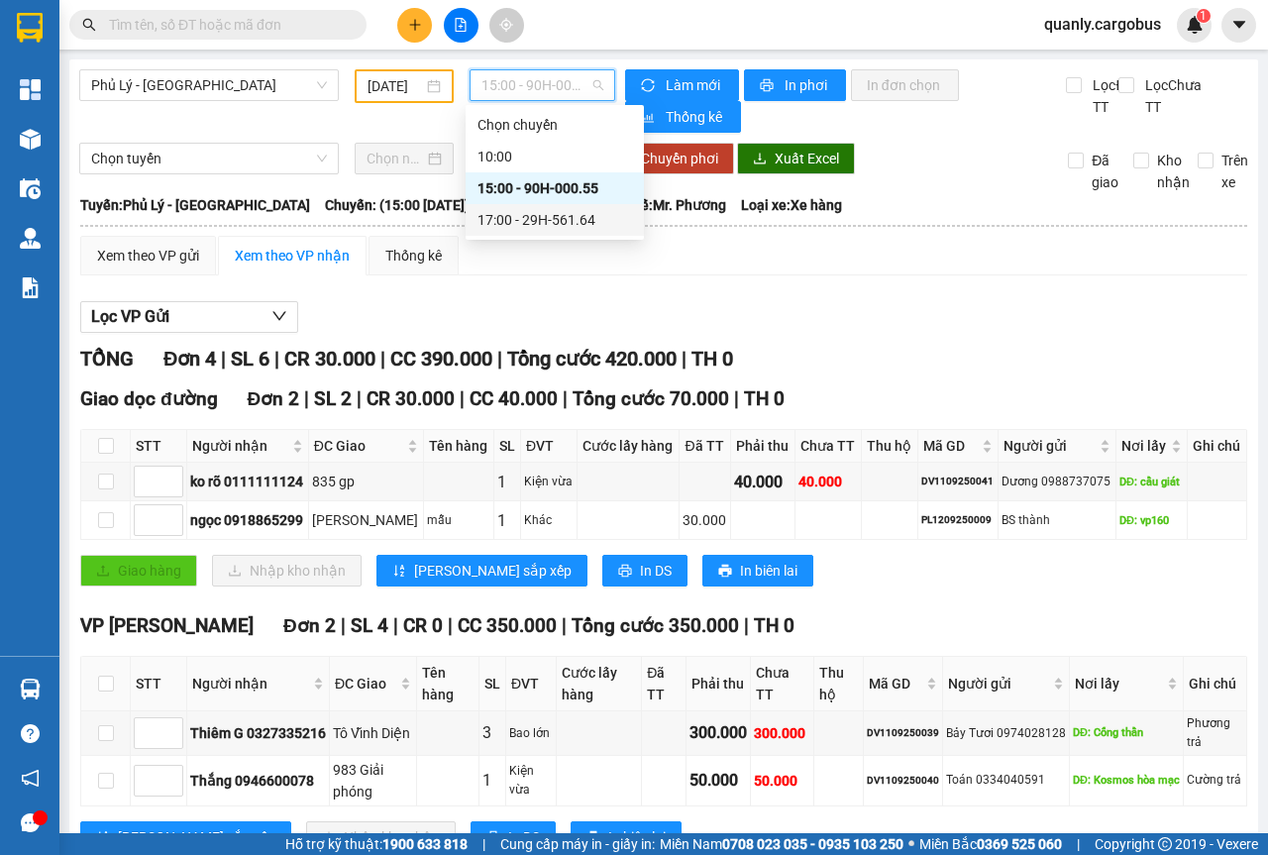
click at [536, 225] on div "17:00 - 29H-561.64" at bounding box center [554, 220] width 154 height 22
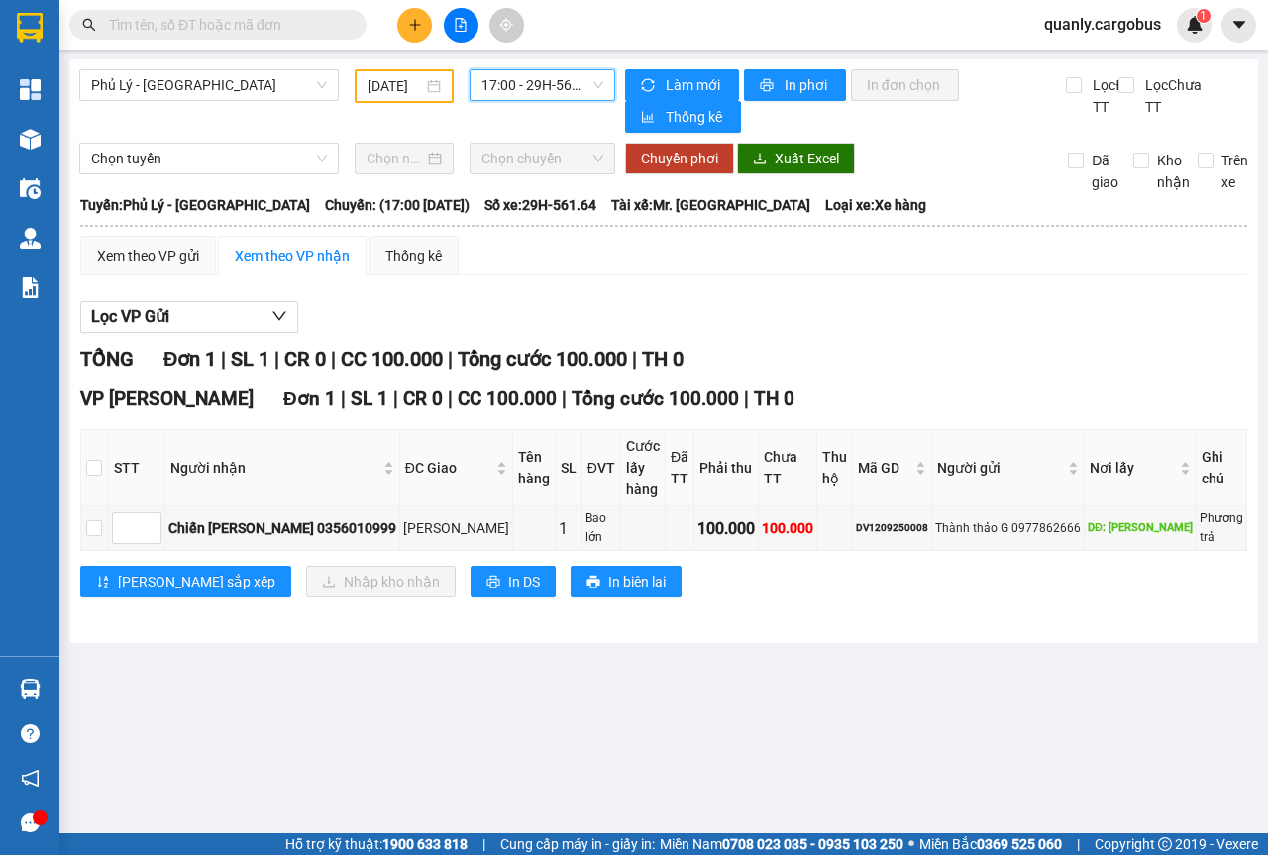
click at [434, 81] on div "[DATE]" at bounding box center [403, 86] width 73 height 22
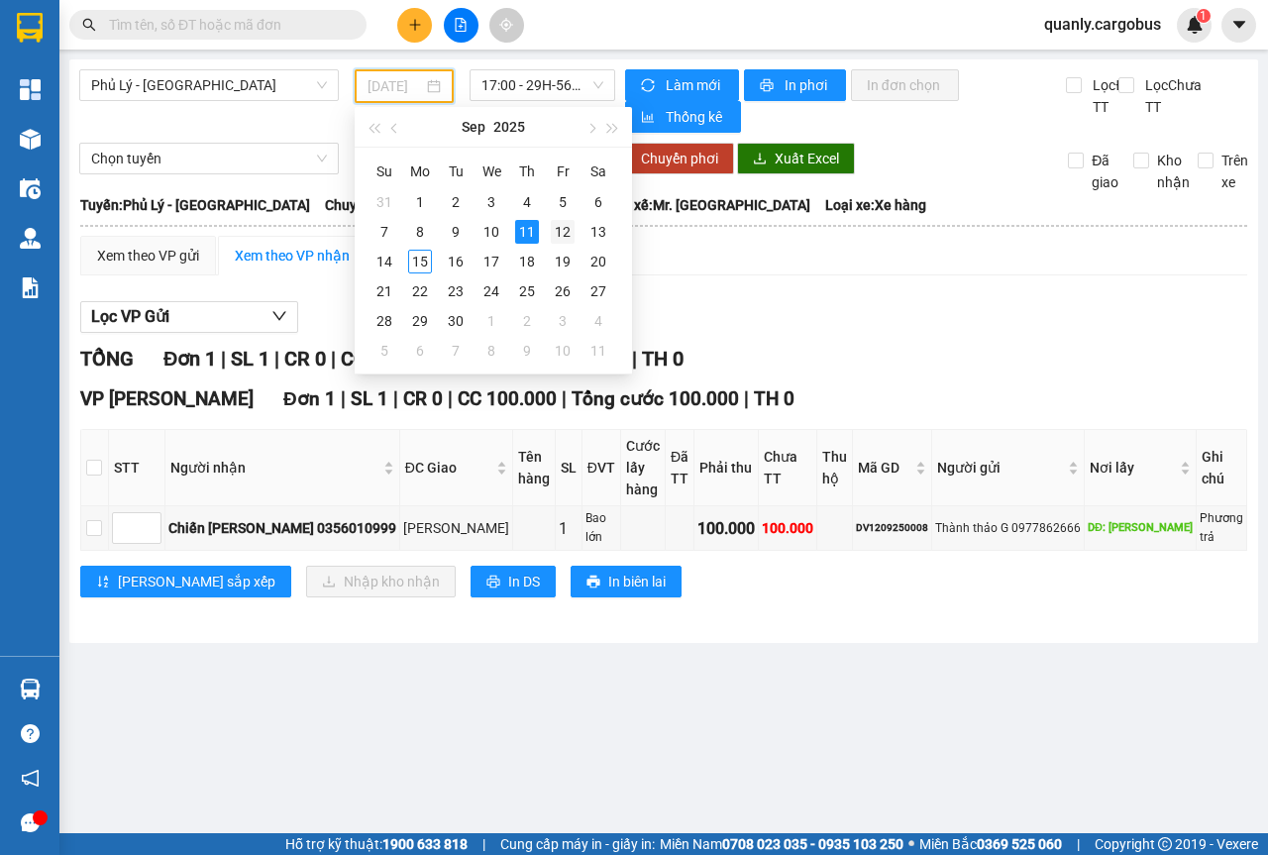
click at [559, 233] on div "12" at bounding box center [563, 232] width 24 height 24
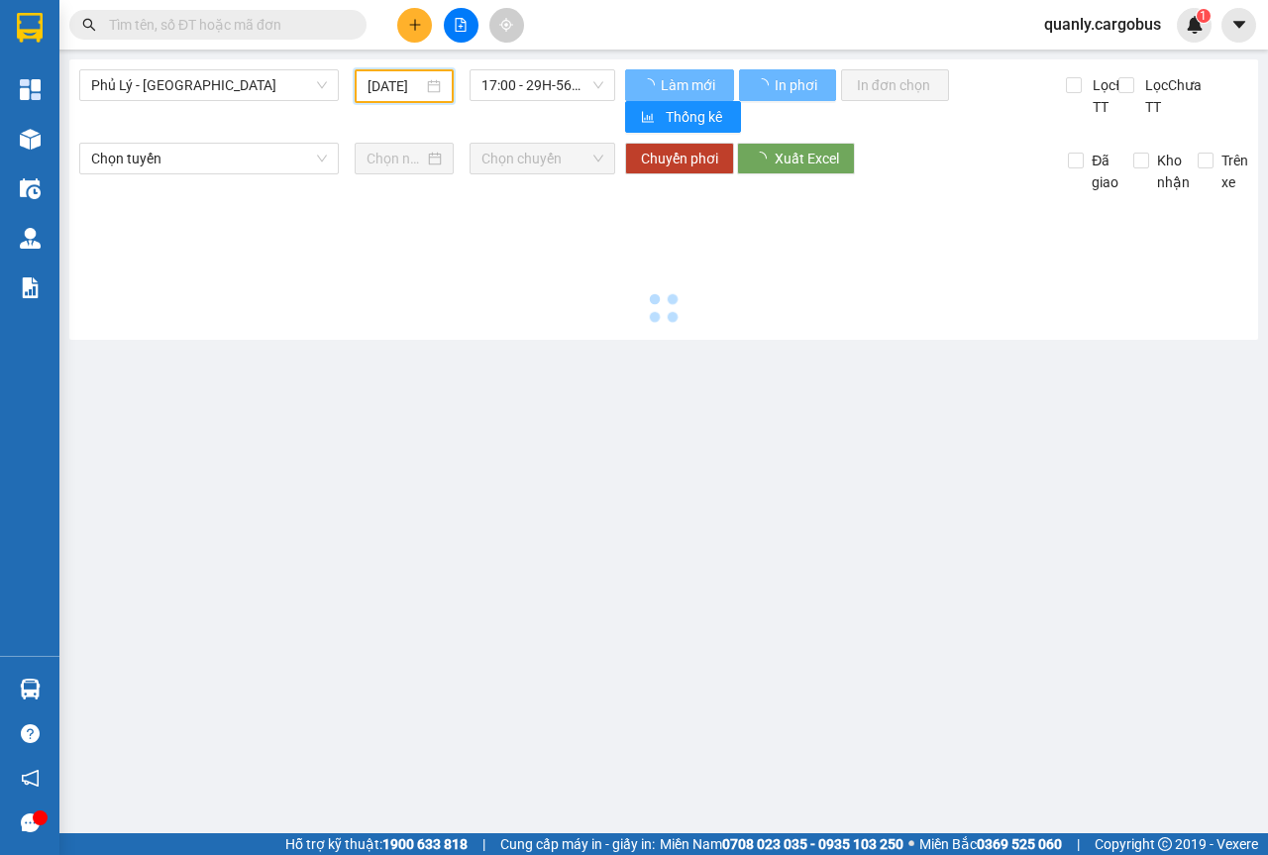
type input "[DATE]"
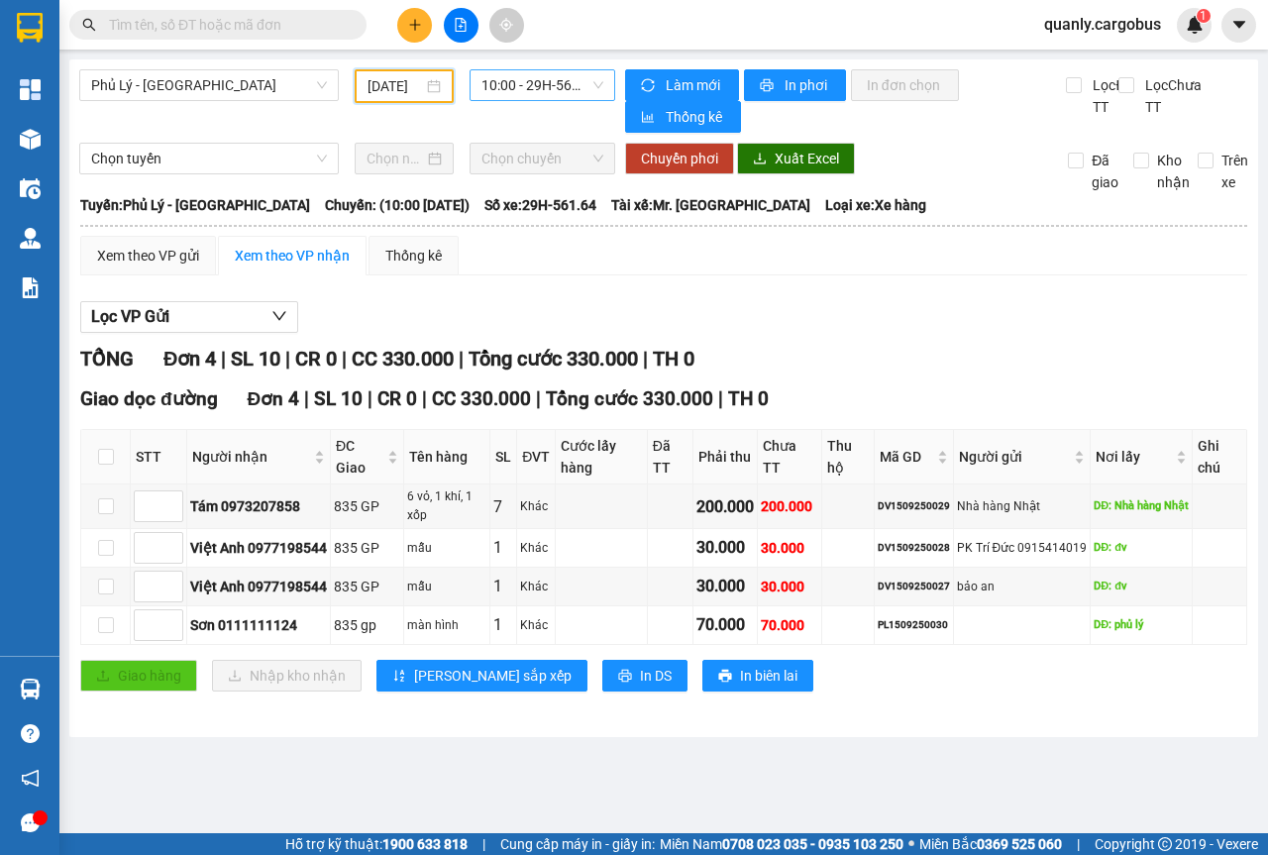
click at [600, 87] on span "10:00 - 29H-561.64" at bounding box center [541, 85] width 121 height 30
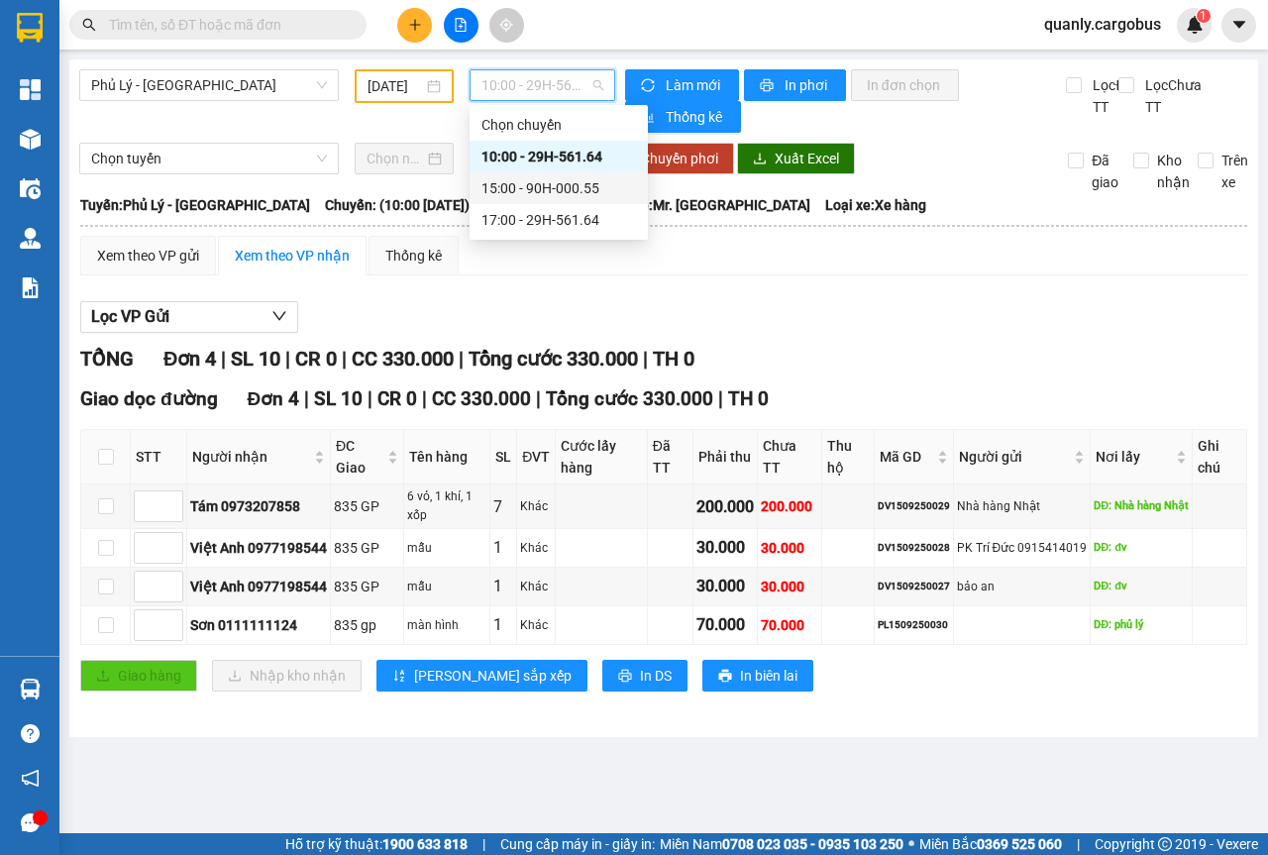
click at [564, 188] on div "15:00 - 90H-000.55" at bounding box center [558, 188] width 154 height 22
